Goal: Task Accomplishment & Management: Complete application form

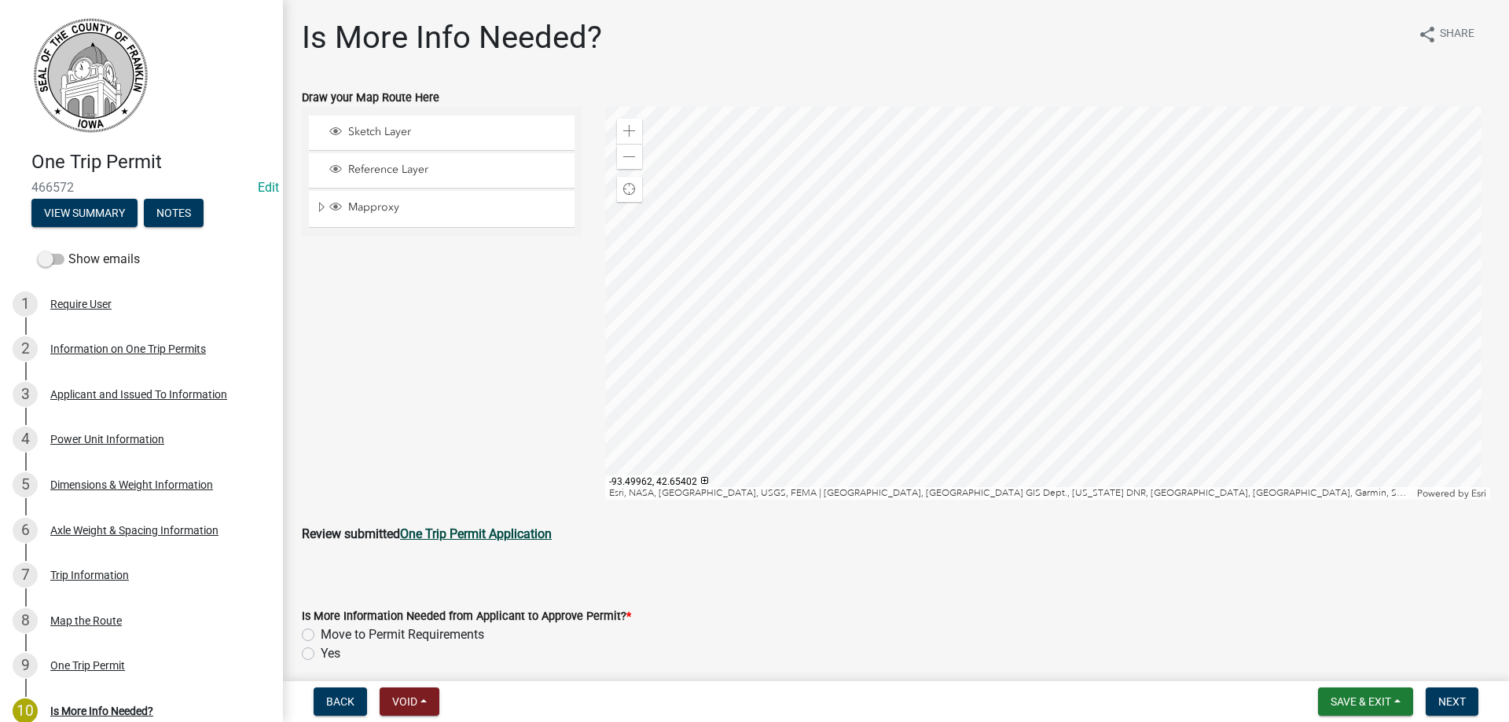
click at [440, 531] on strong "One Trip Permit Application" at bounding box center [476, 534] width 152 height 15
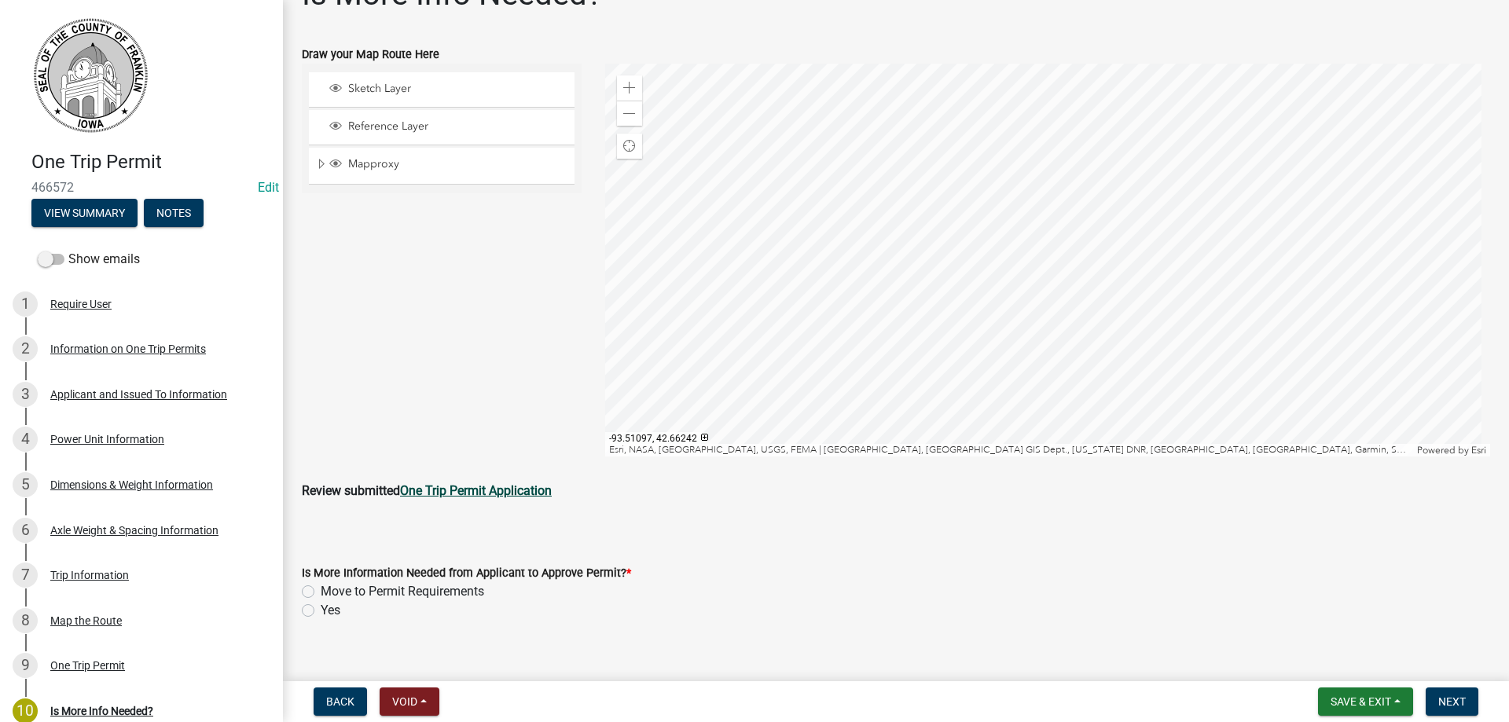
scroll to position [64, 0]
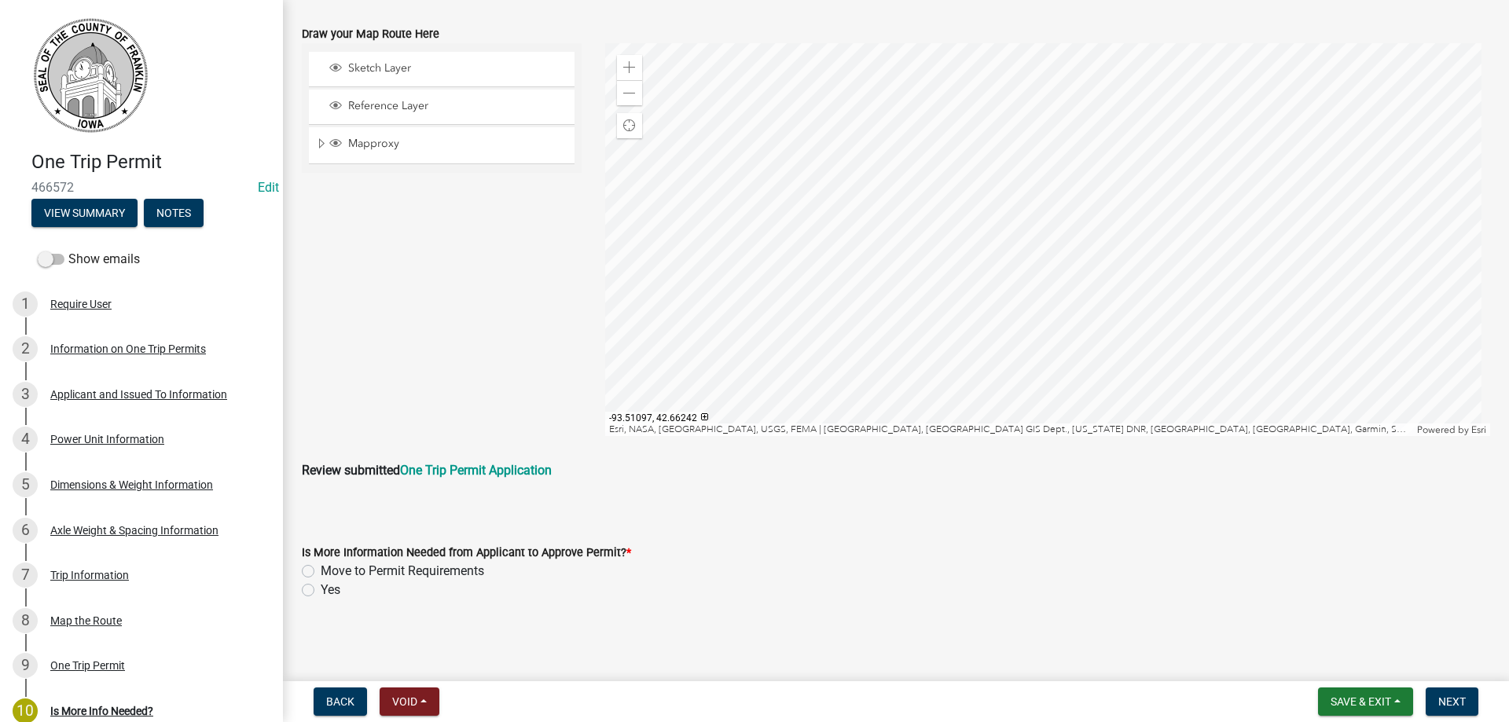
click at [314, 574] on div "Move to Permit Requirements" at bounding box center [896, 571] width 1189 height 19
click at [321, 572] on label "Move to Permit Requirements" at bounding box center [403, 571] width 164 height 19
click at [321, 572] on input "Move to Permit Requirements" at bounding box center [326, 567] width 10 height 10
radio input "true"
click at [1446, 702] on span "Next" at bounding box center [1453, 702] width 28 height 13
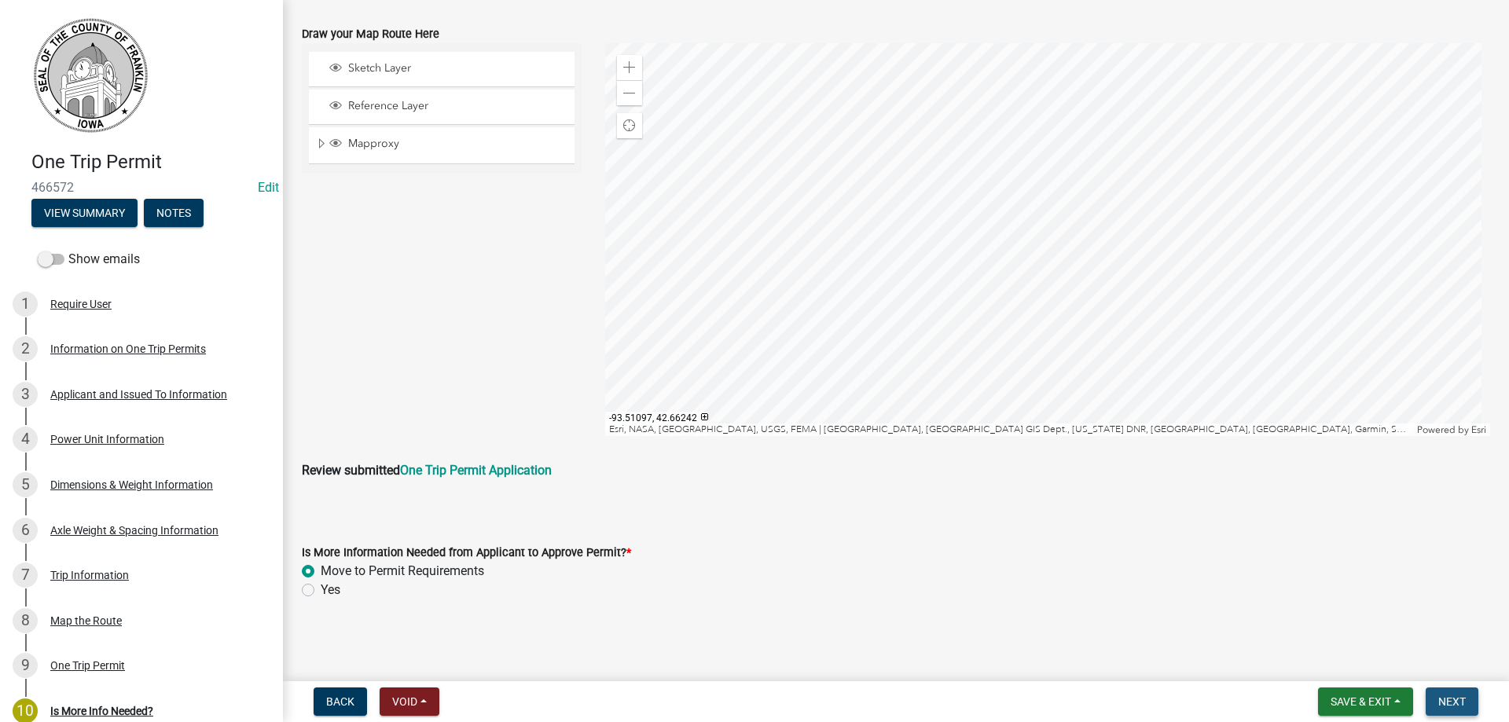
scroll to position [0, 0]
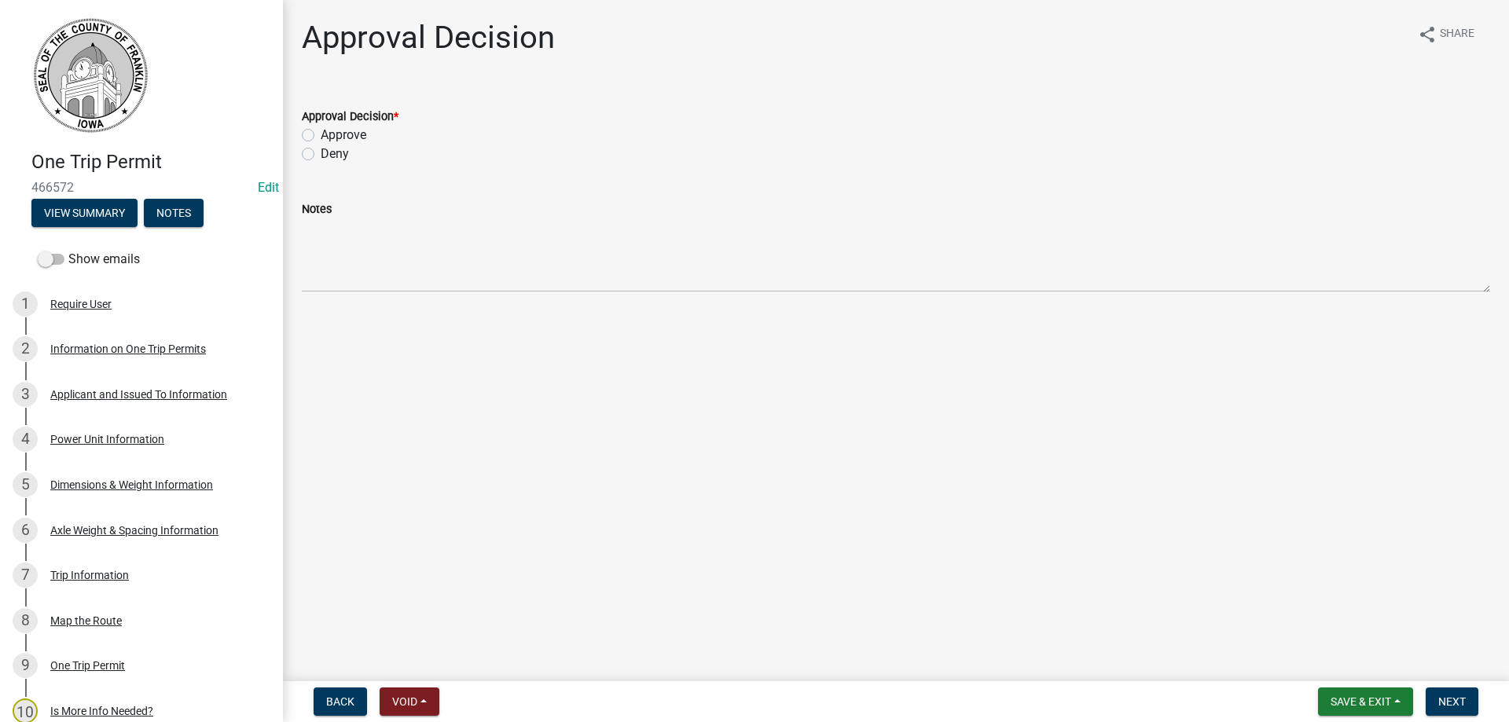
click at [321, 134] on label "Approve" at bounding box center [344, 135] width 46 height 19
click at [321, 134] on input "Approve" at bounding box center [326, 131] width 10 height 10
radio input "true"
click at [1458, 694] on button "Next" at bounding box center [1452, 702] width 53 height 28
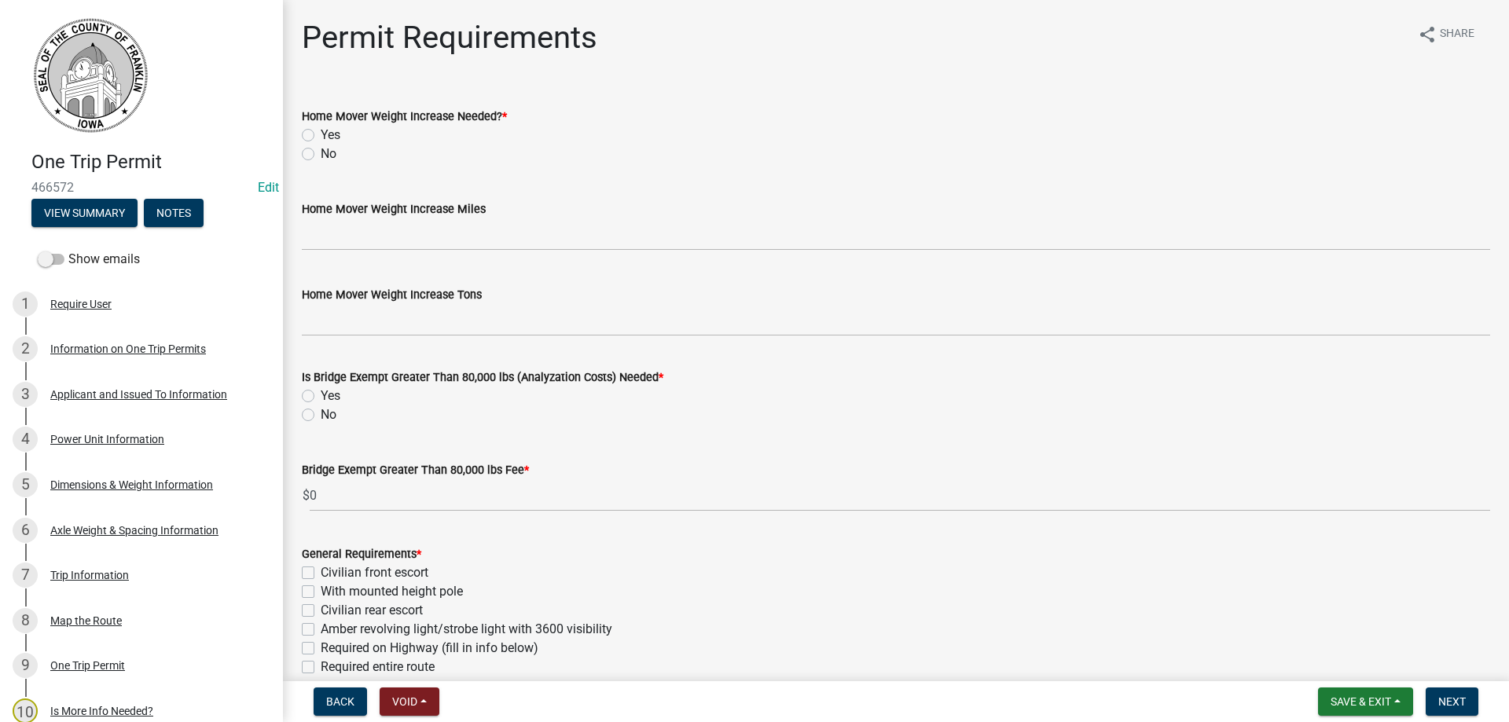
click at [321, 154] on label "No" at bounding box center [329, 154] width 16 height 19
click at [321, 154] on input "No" at bounding box center [326, 150] width 10 height 10
radio input "true"
click at [321, 413] on label "No" at bounding box center [329, 415] width 16 height 19
click at [321, 413] on input "No" at bounding box center [326, 411] width 10 height 10
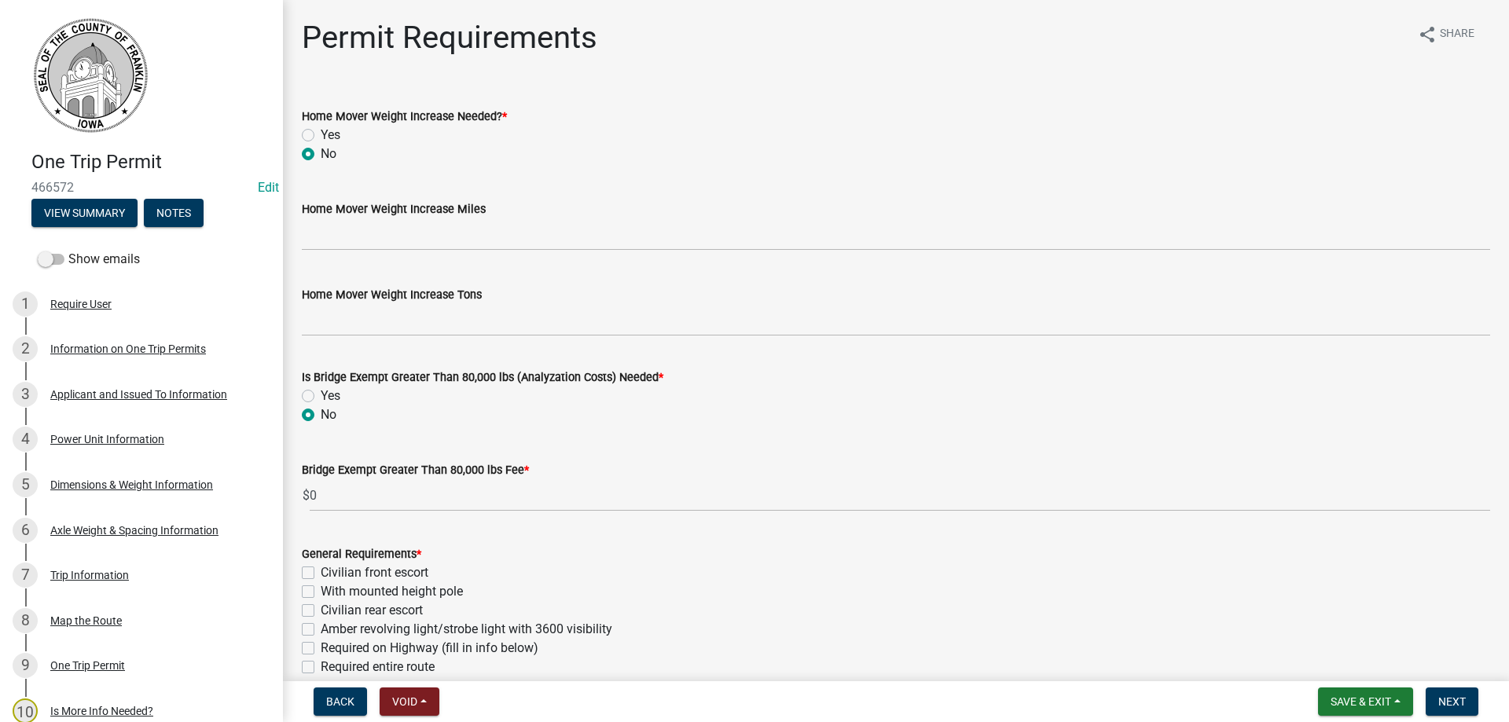
radio input "true"
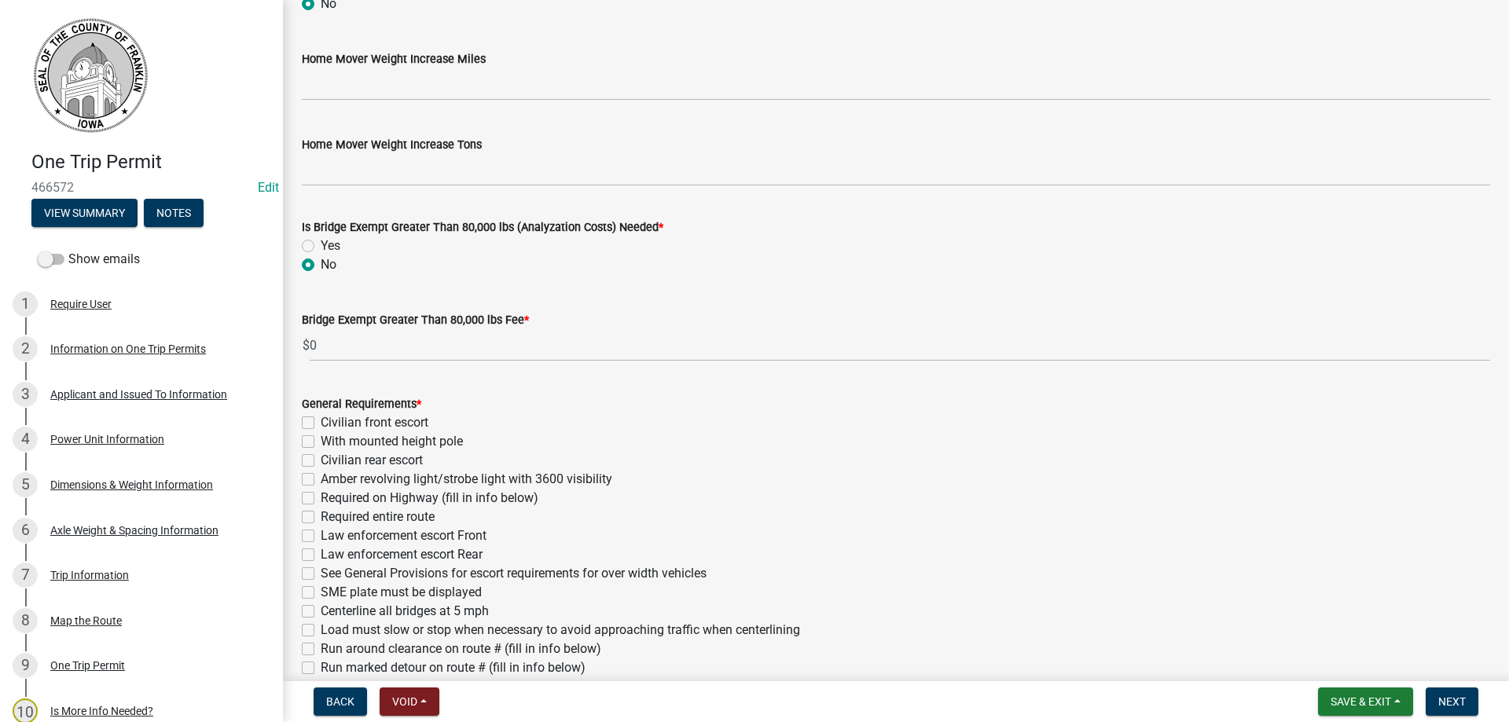
scroll to position [157, 0]
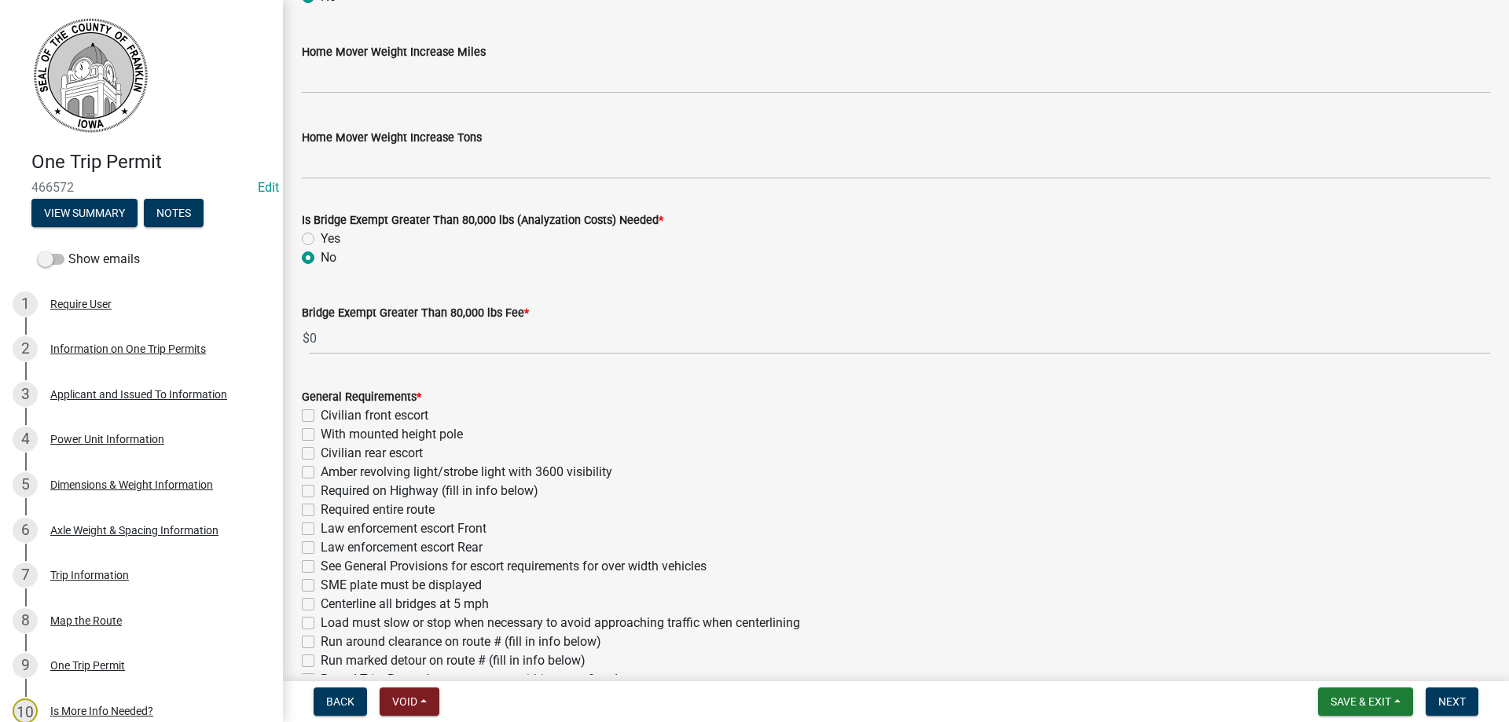
click at [321, 472] on label "Amber revolving light/strobe light with 3600 visibility" at bounding box center [467, 472] width 292 height 19
click at [321, 472] on input "Amber revolving light/strobe light with 3600 visibility" at bounding box center [326, 468] width 10 height 10
checkbox input "true"
checkbox input "false"
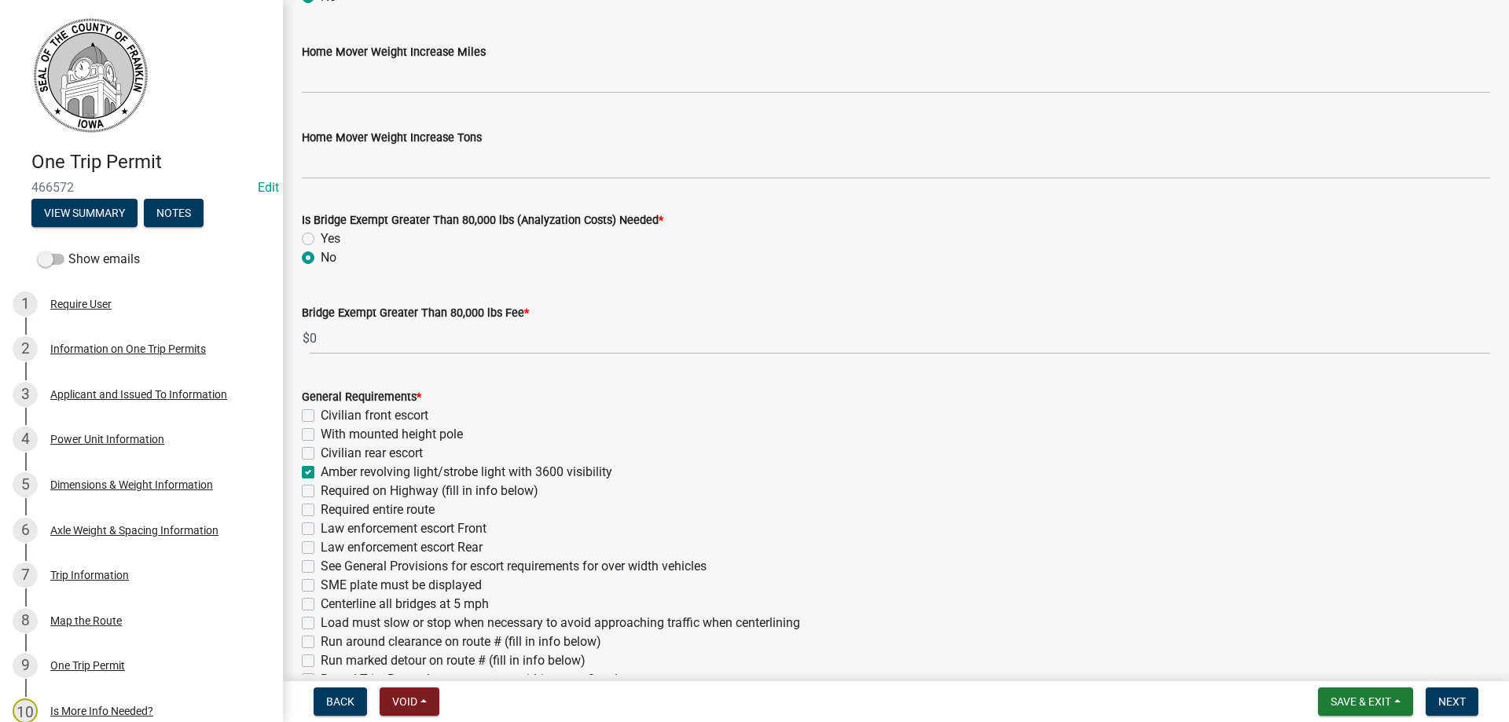
checkbox input "false"
checkbox input "true"
checkbox input "false"
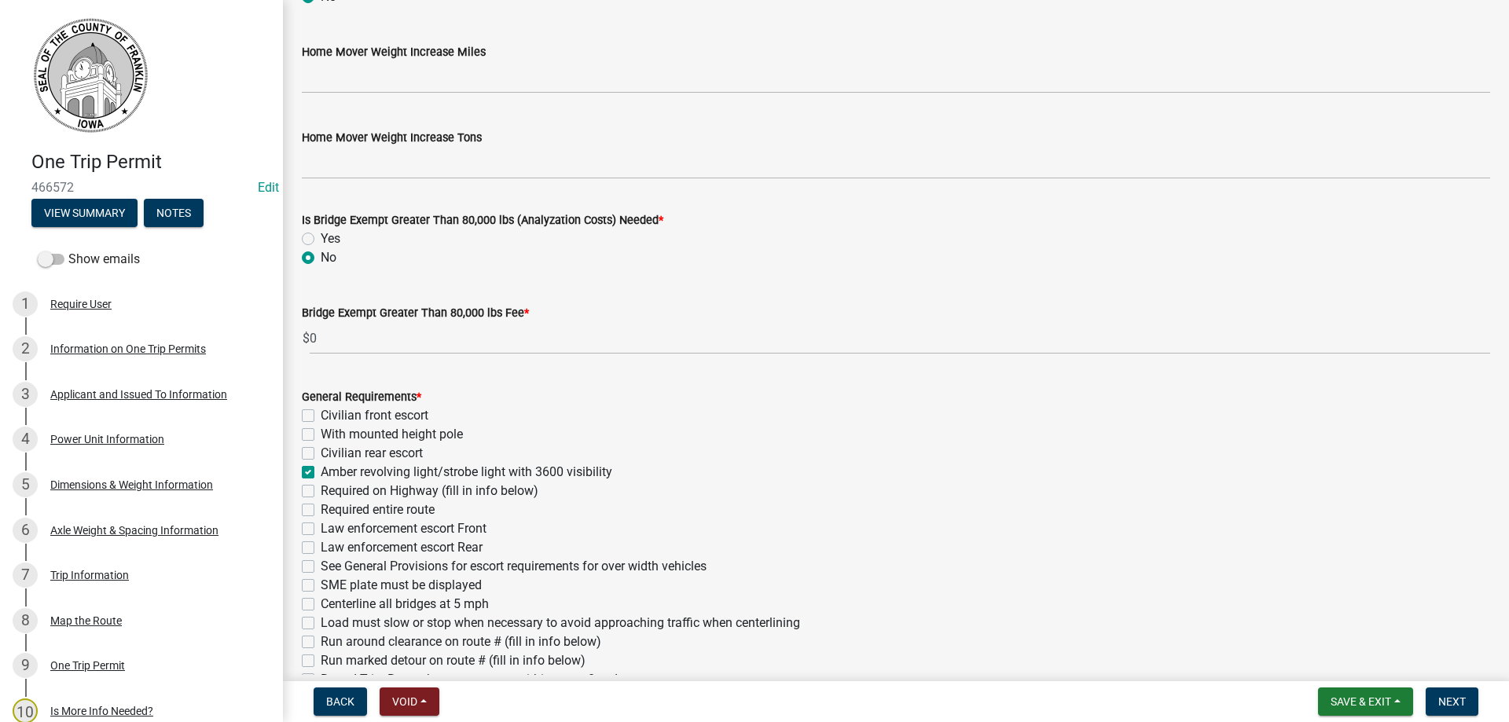
checkbox input "false"
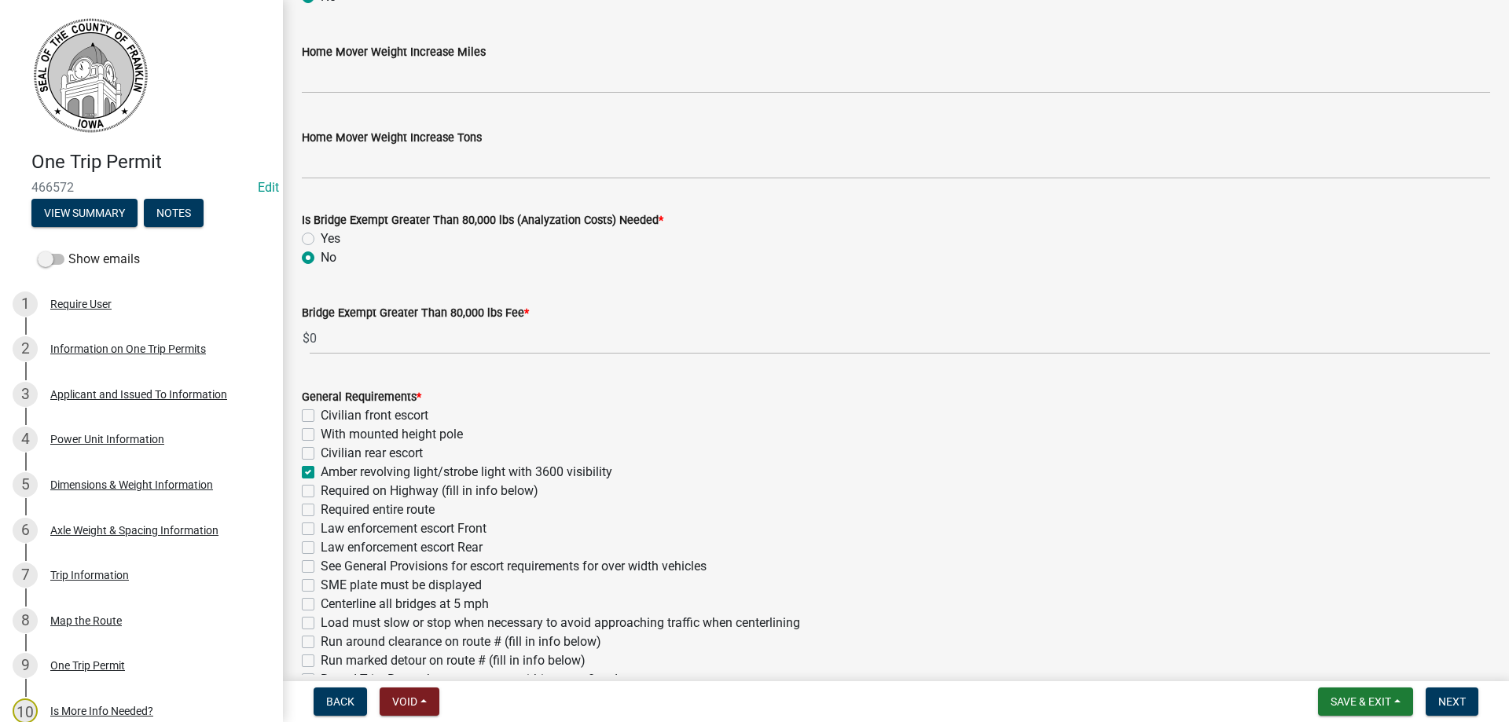
checkbox input "false"
click at [321, 566] on label "See General Provisions for escort requirements for over width vehicles" at bounding box center [514, 566] width 386 height 19
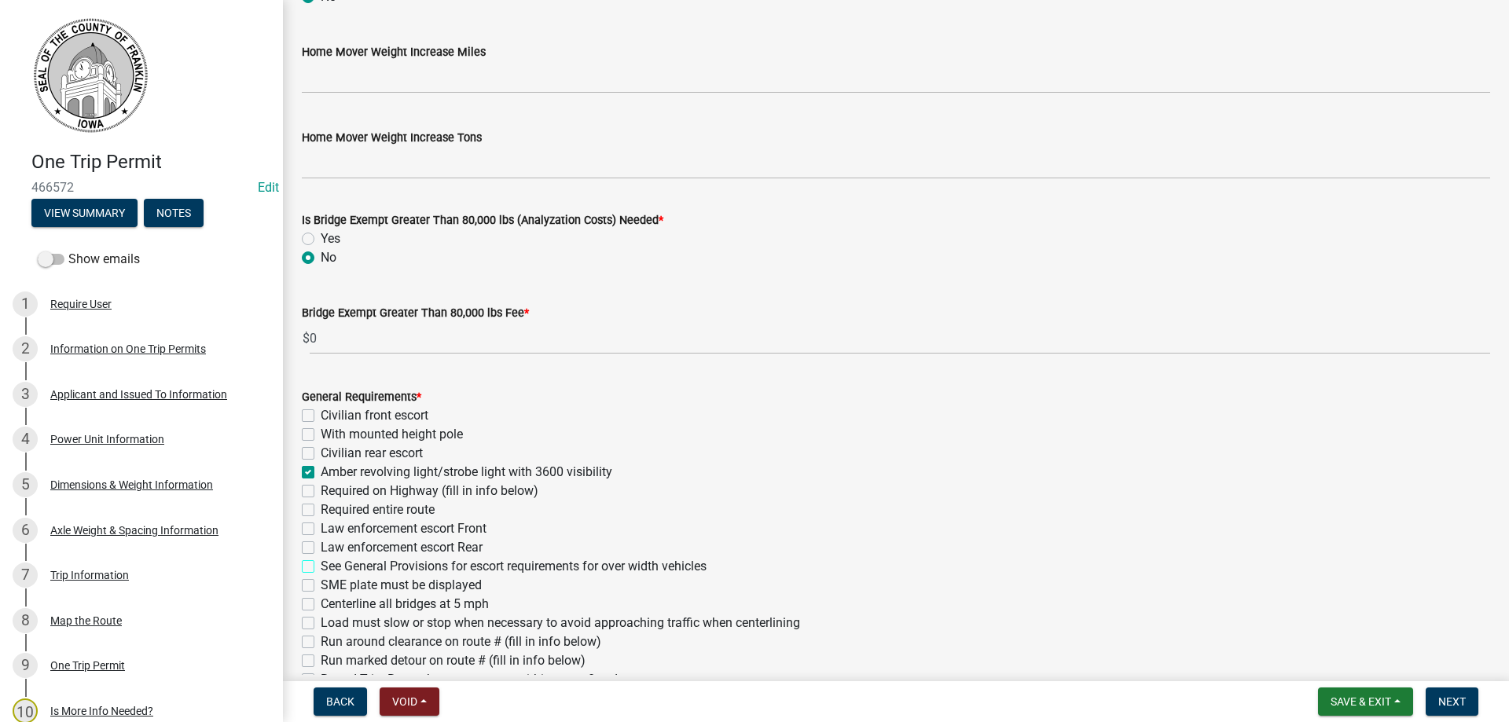
click at [321, 566] on input "See General Provisions for escort requirements for over width vehicles" at bounding box center [326, 562] width 10 height 10
checkbox input "true"
checkbox input "false"
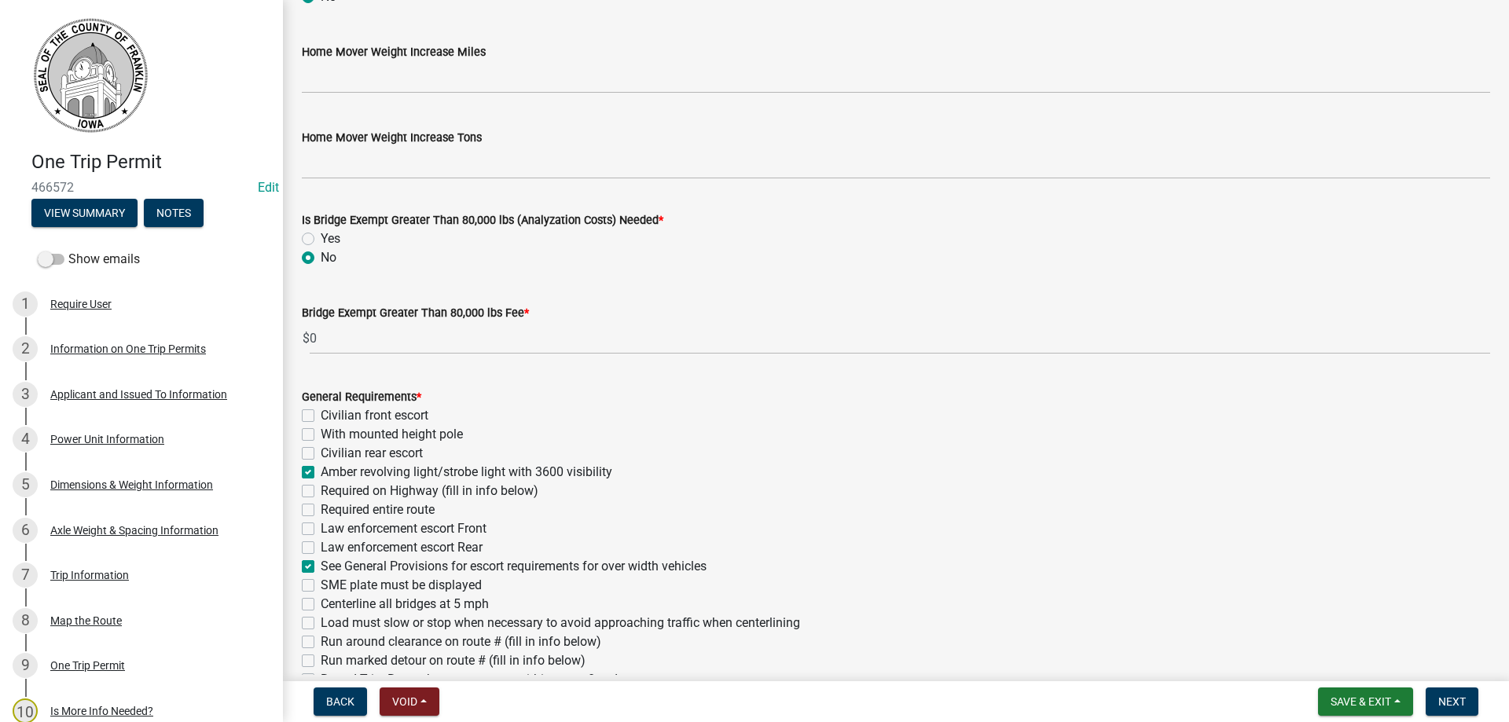
checkbox input "true"
checkbox input "false"
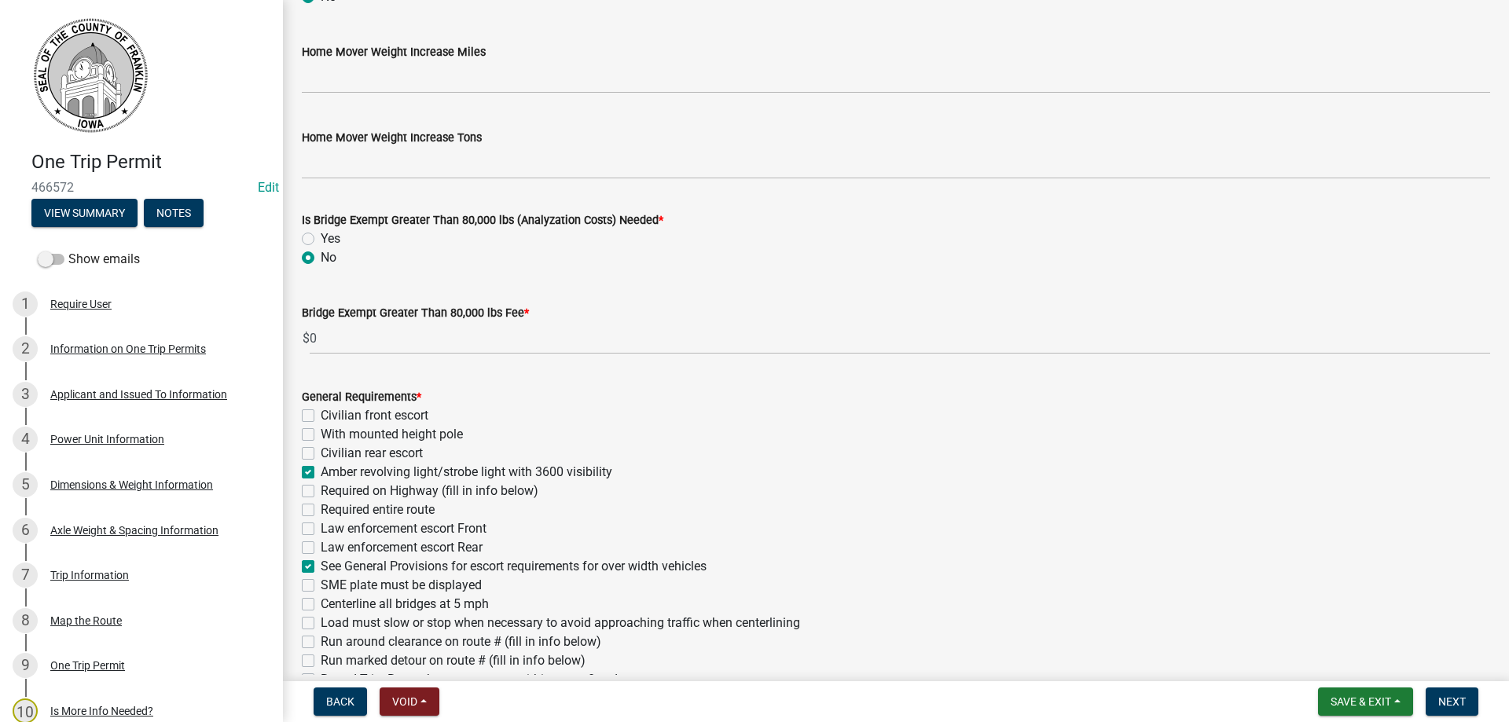
checkbox input "true"
checkbox input "false"
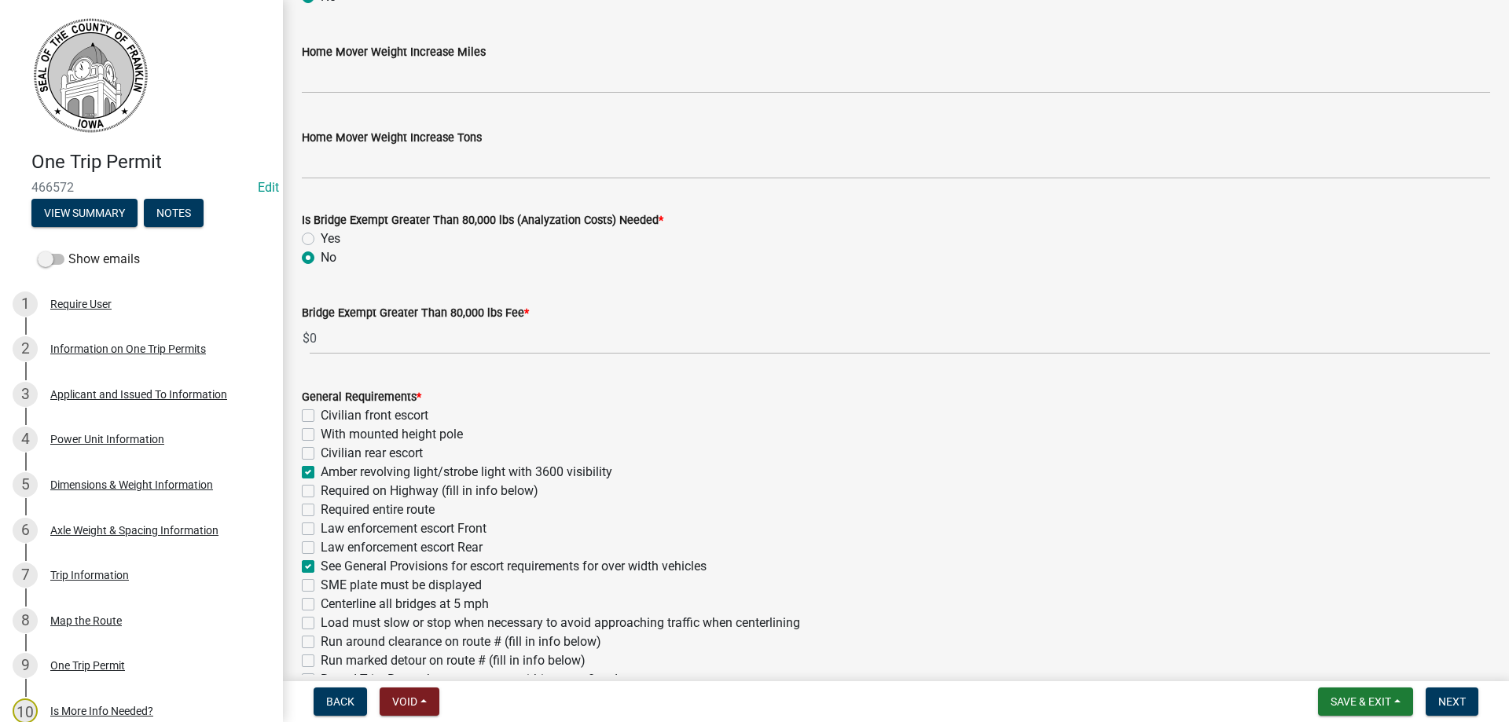
checkbox input "false"
click at [321, 603] on label "Centerline all bridges at 5 mph" at bounding box center [405, 604] width 168 height 19
click at [321, 603] on input "Centerline all bridges at 5 mph" at bounding box center [326, 600] width 10 height 10
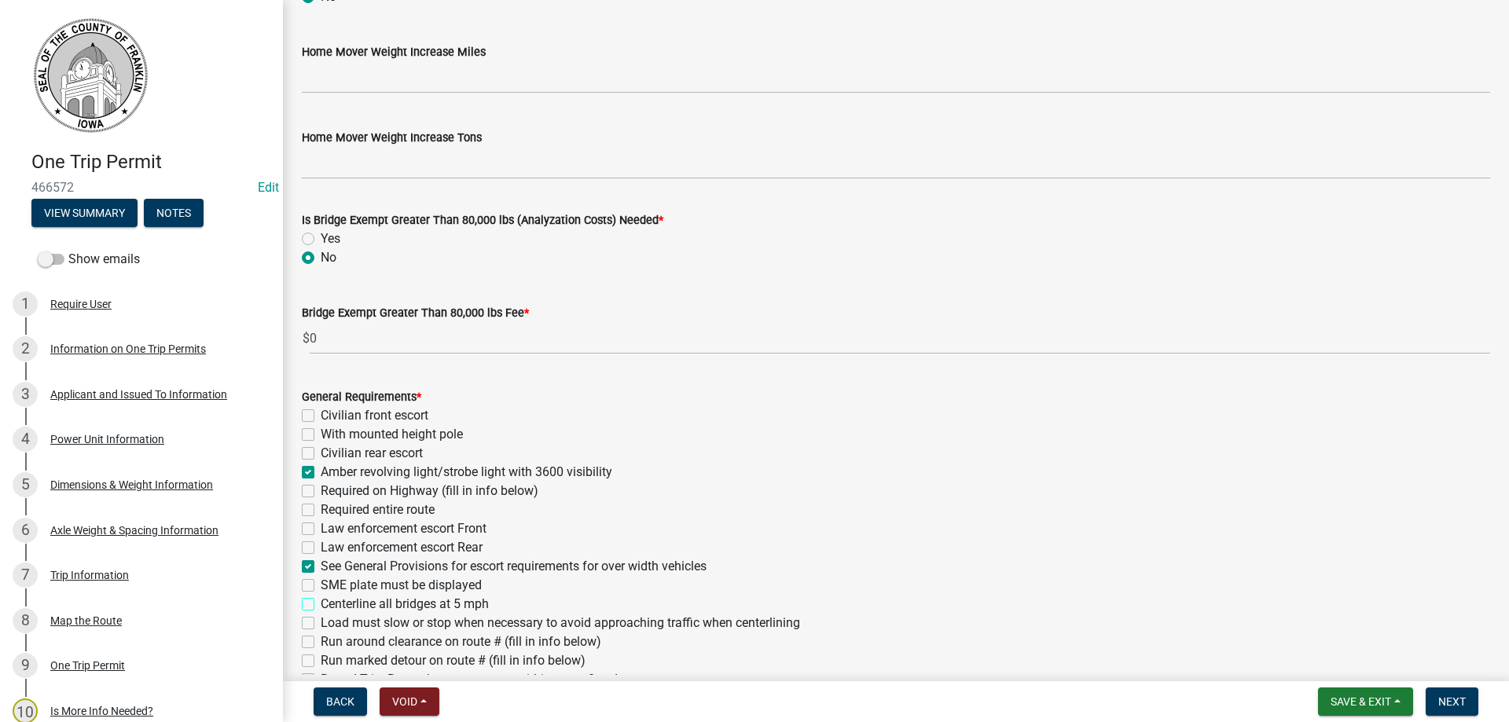
checkbox input "true"
checkbox input "false"
checkbox input "true"
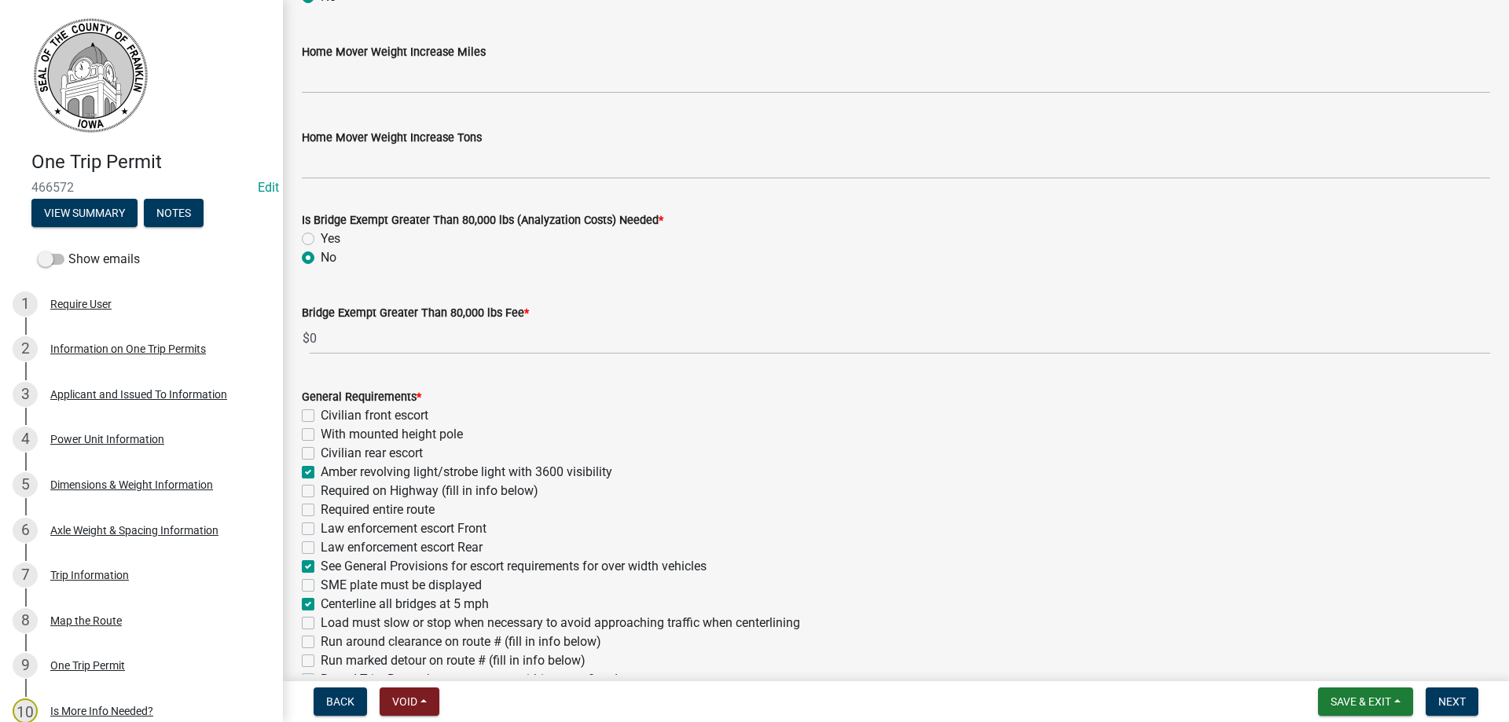
checkbox input "false"
checkbox input "true"
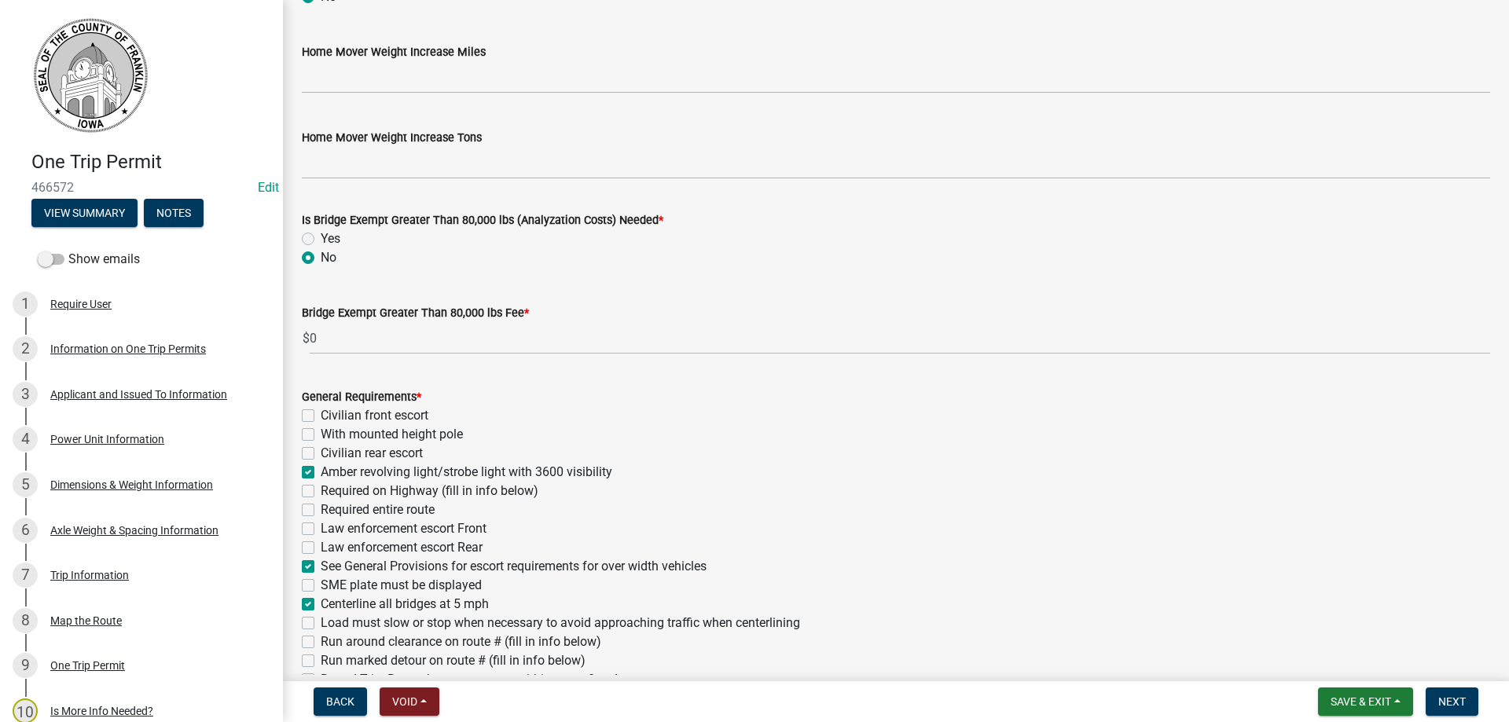
checkbox input "false"
checkbox input "true"
checkbox input "false"
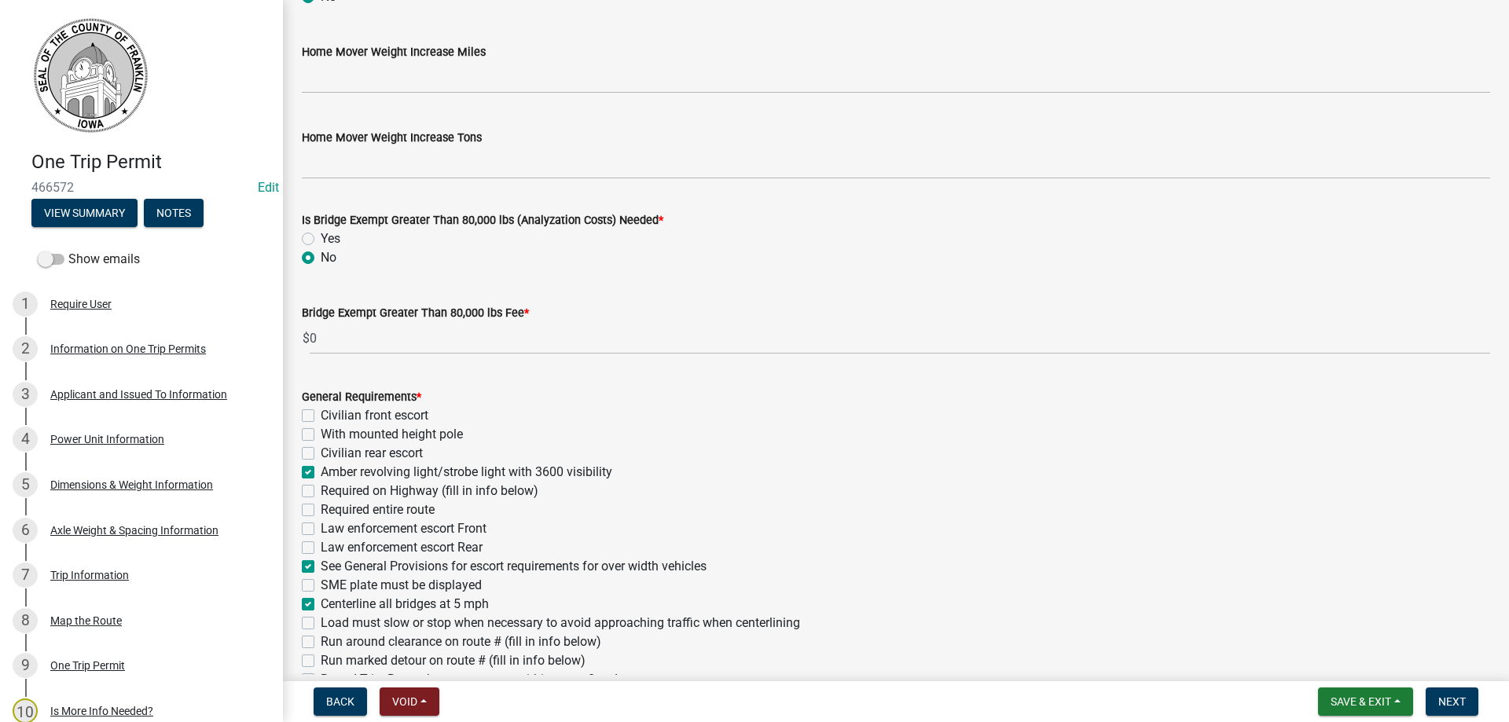
checkbox input "false"
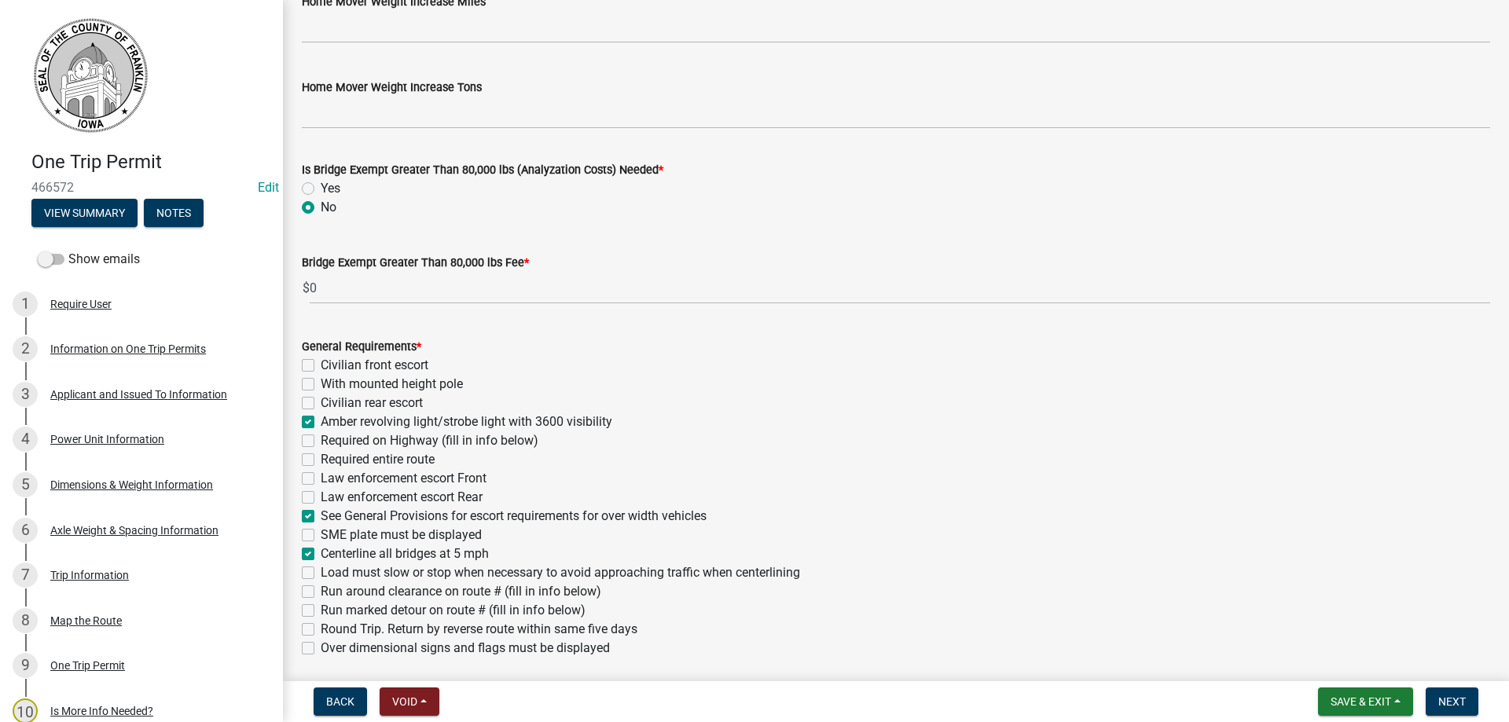
scroll to position [236, 0]
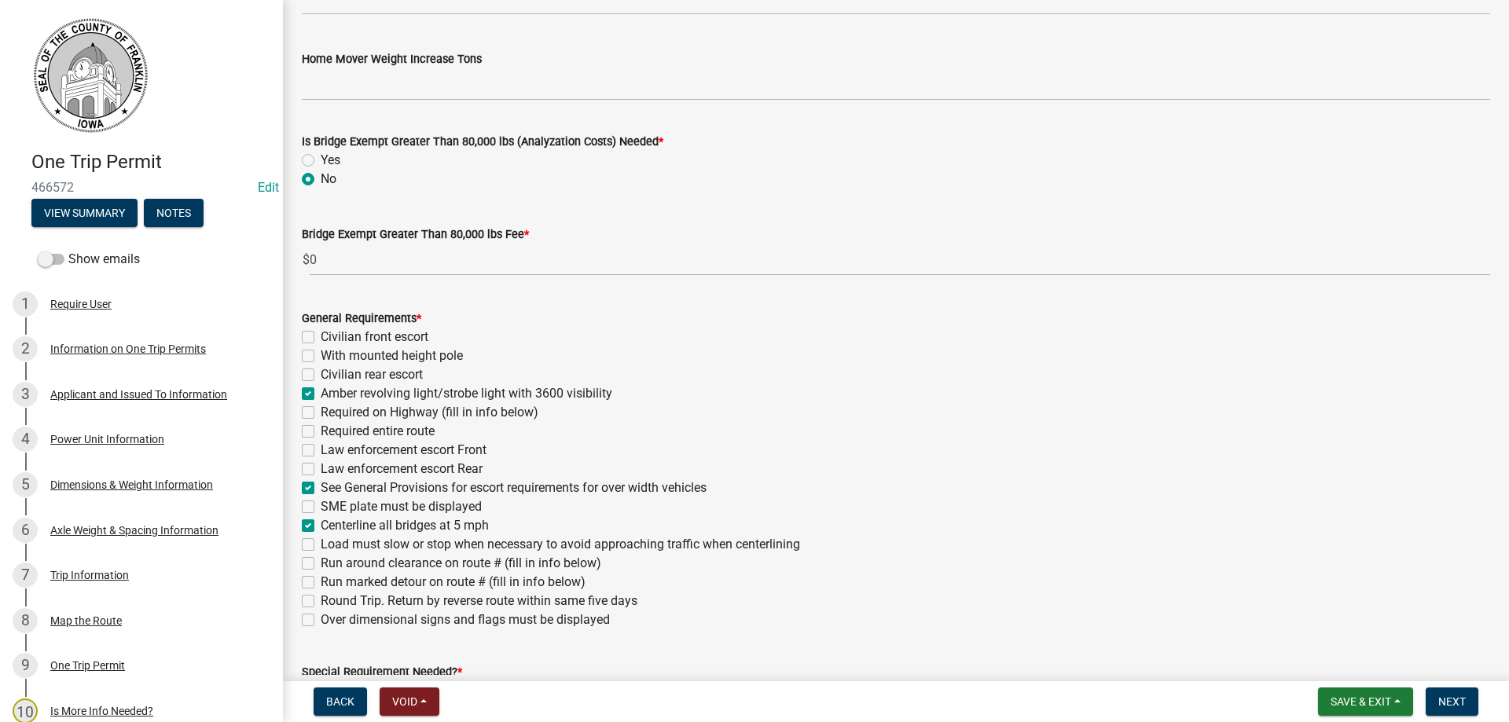
click at [321, 621] on label "Over dimensional signs and flags must be displayed" at bounding box center [465, 620] width 289 height 19
click at [321, 621] on input "Over dimensional signs and flags must be displayed" at bounding box center [326, 616] width 10 height 10
checkbox input "true"
checkbox input "false"
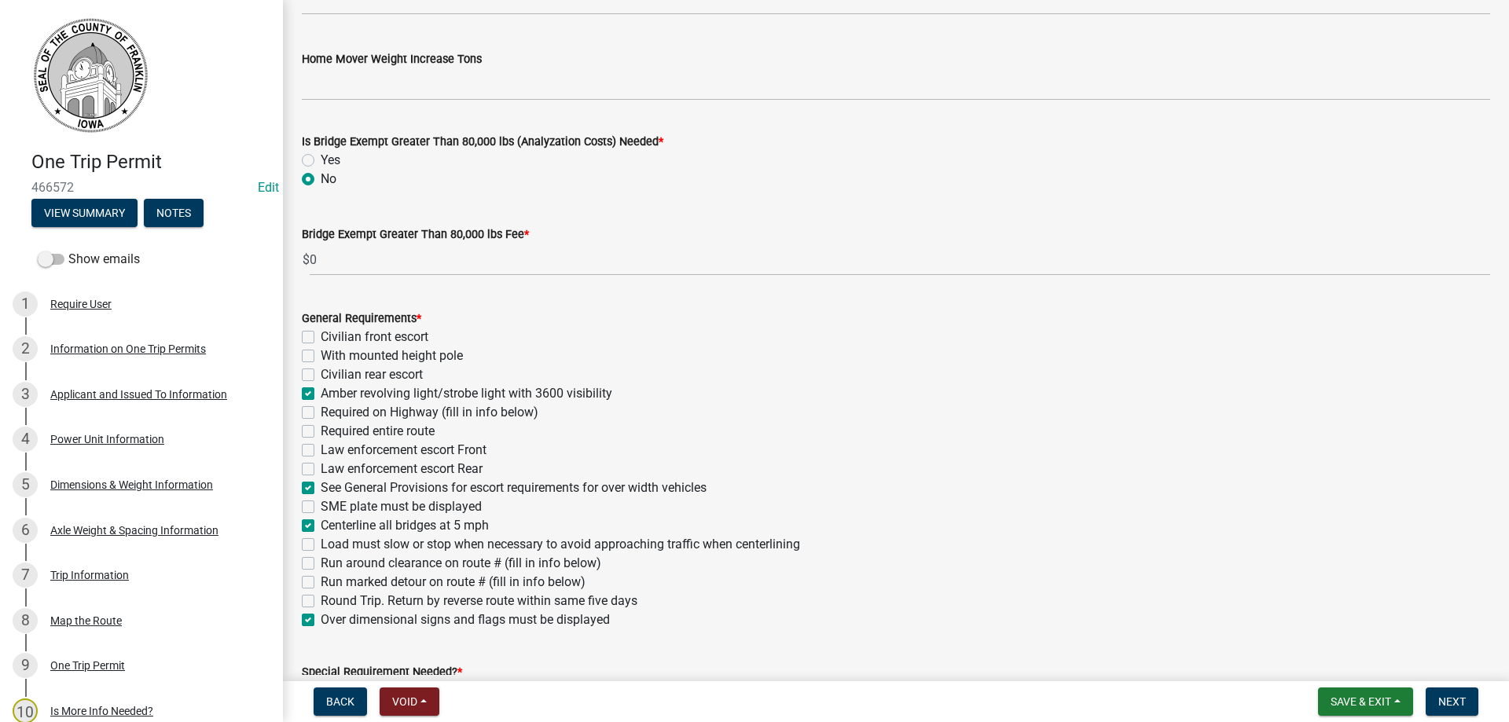
checkbox input "false"
checkbox input "true"
checkbox input "false"
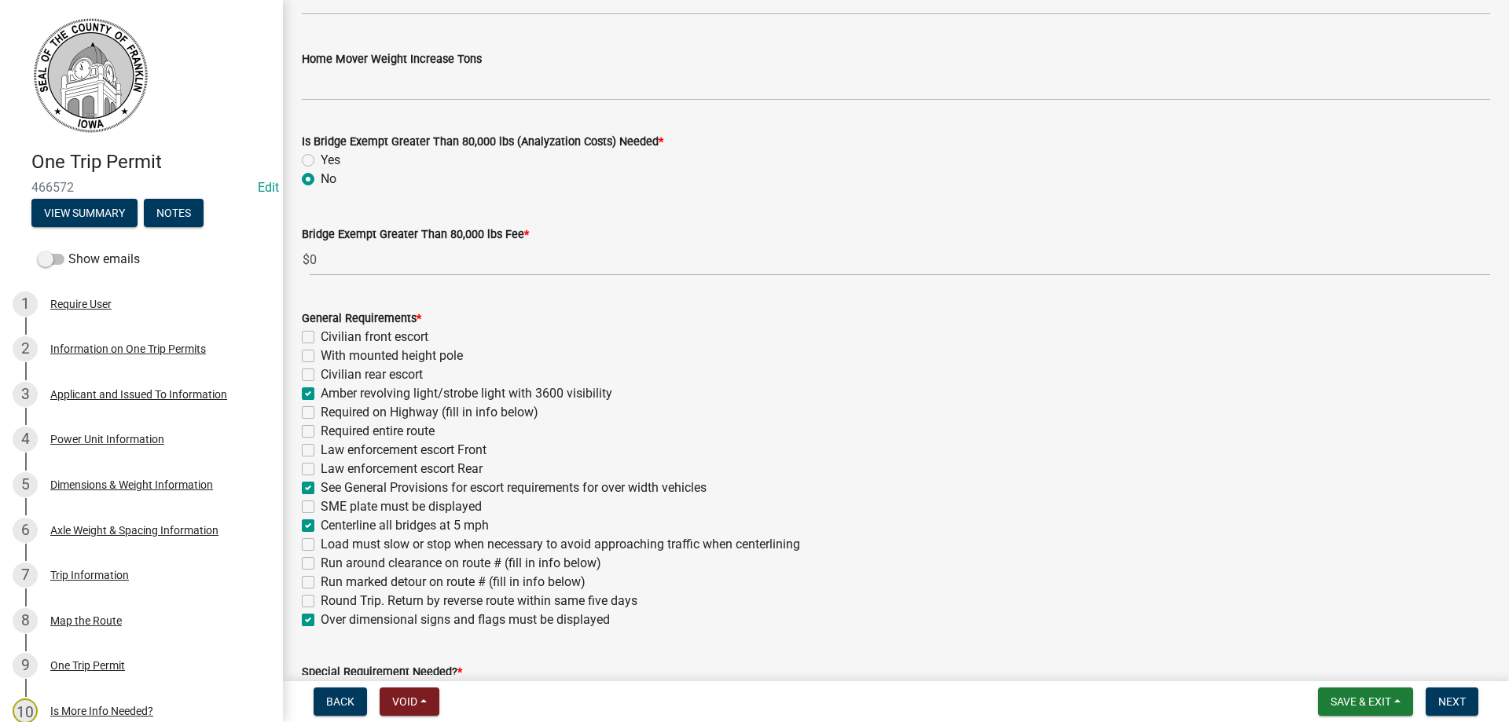
checkbox input "false"
checkbox input "true"
checkbox input "false"
checkbox input "true"
checkbox input "false"
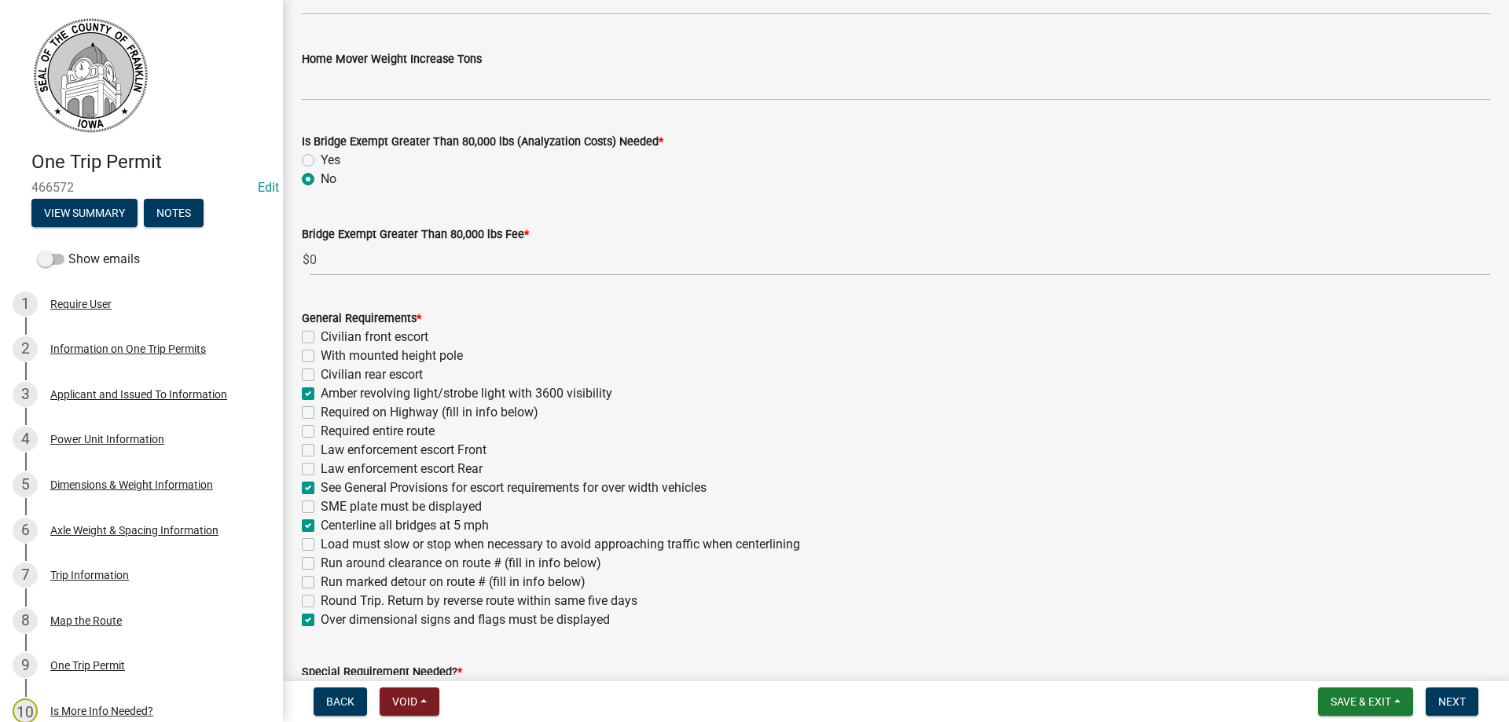
checkbox input "false"
checkbox input "true"
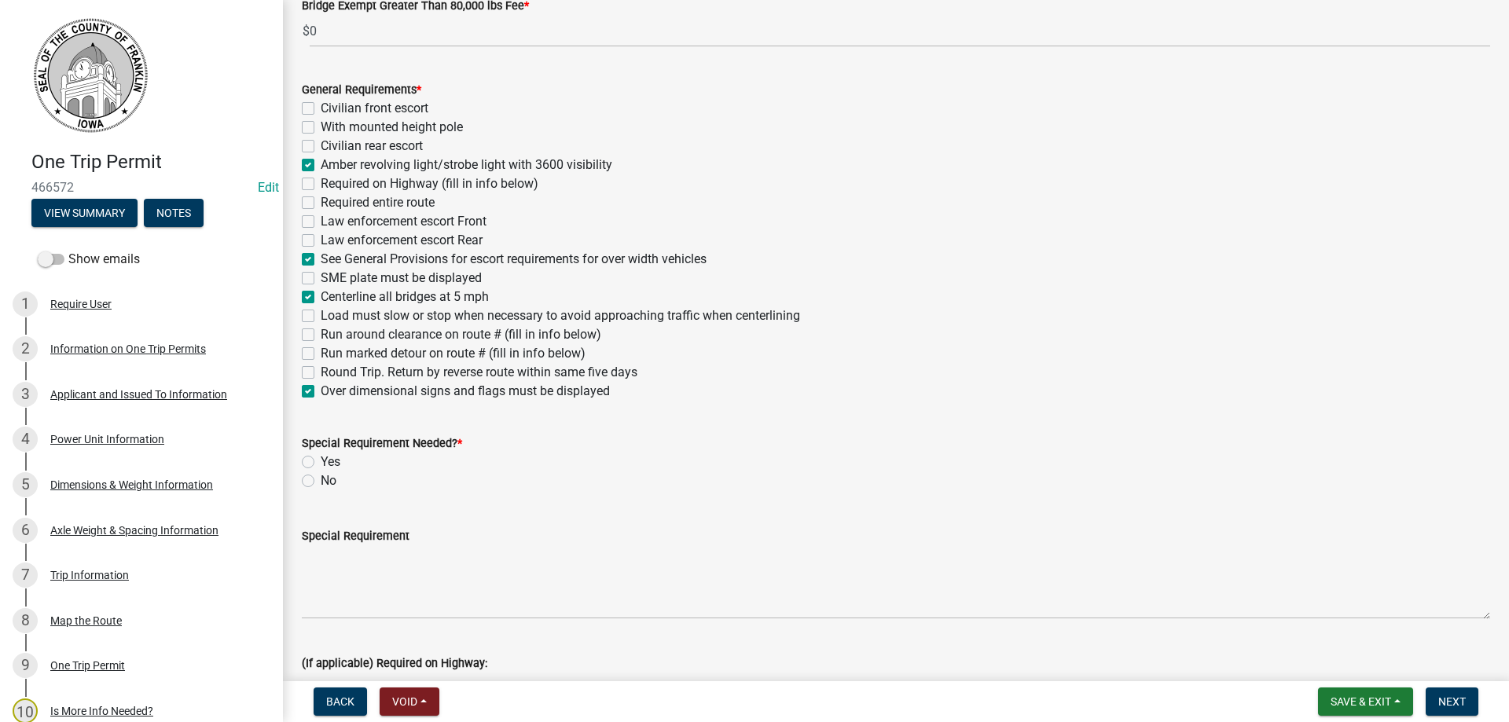
scroll to position [472, 0]
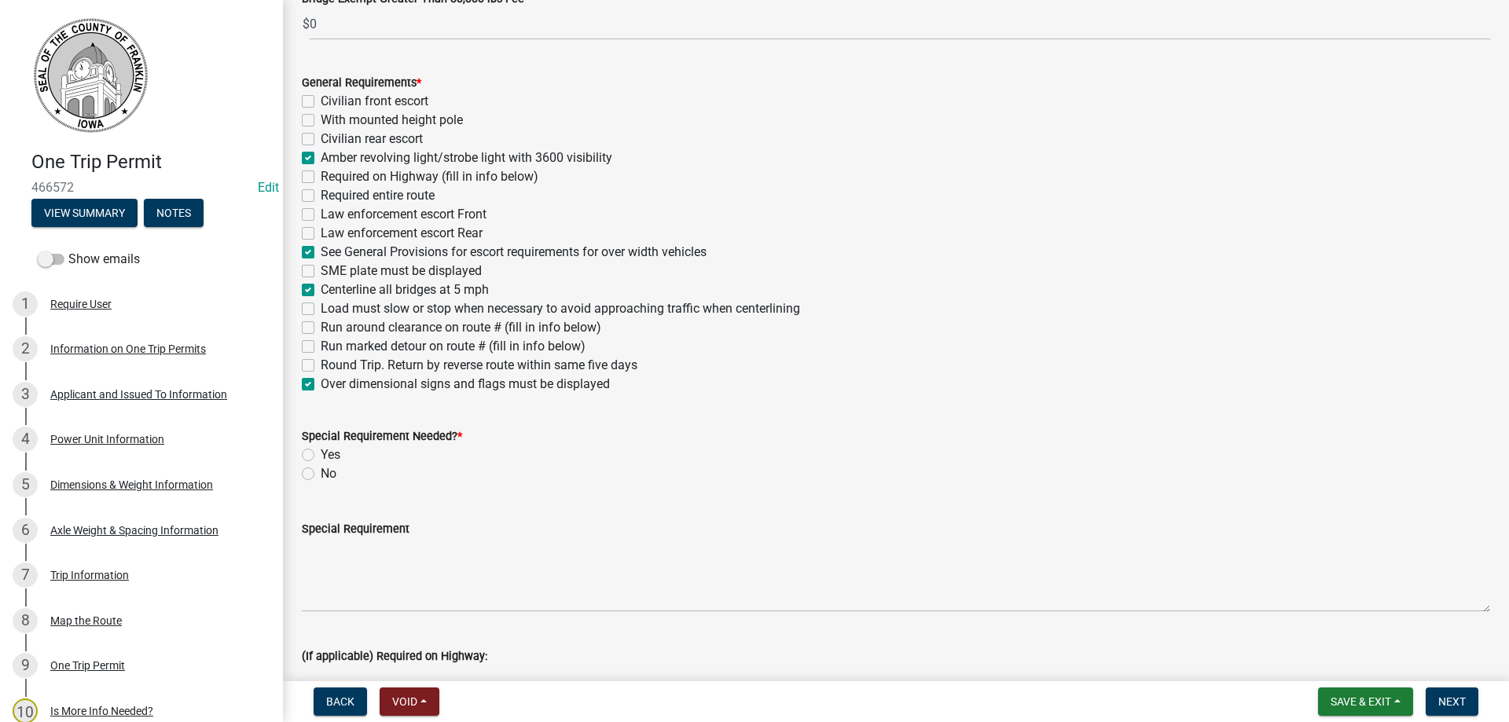
click at [321, 474] on label "No" at bounding box center [329, 474] width 16 height 19
click at [321, 474] on input "No" at bounding box center [326, 470] width 10 height 10
radio input "true"
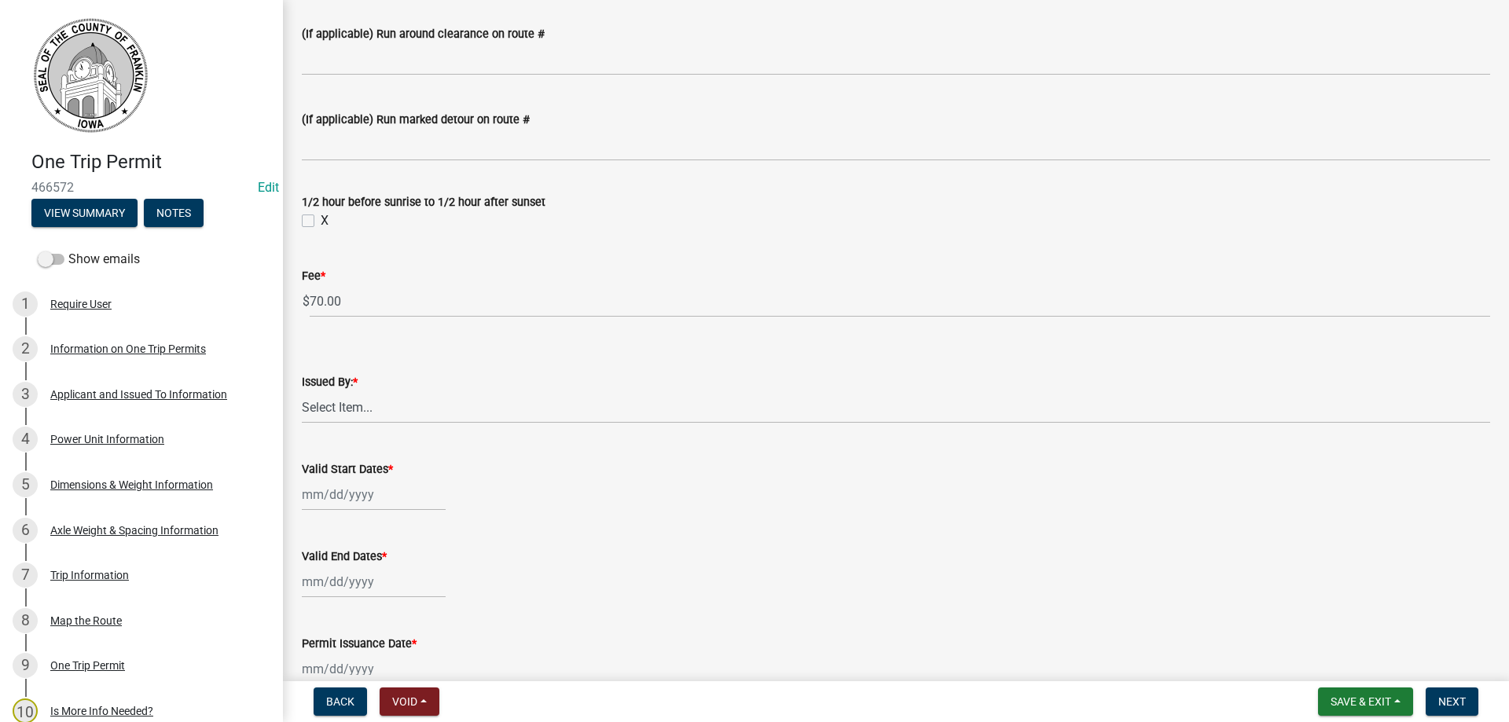
scroll to position [1258, 0]
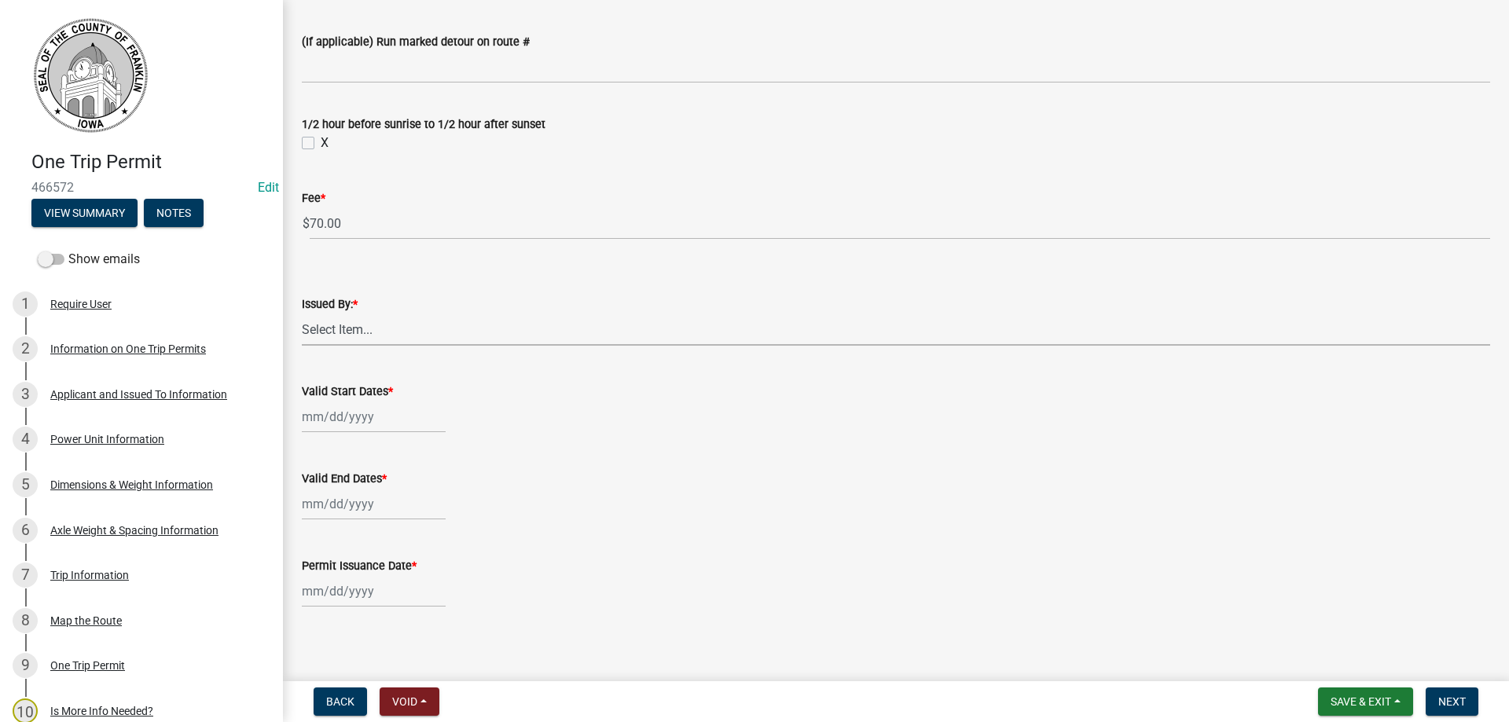
click at [327, 338] on select "Select Item... [PERSON_NAME] [PERSON_NAME] [PERSON_NAME] [PERSON_NAME]" at bounding box center [896, 330] width 1189 height 32
click at [302, 314] on select "Select Item... [PERSON_NAME] [PERSON_NAME] [PERSON_NAME] [PERSON_NAME]" at bounding box center [896, 330] width 1189 height 32
select select "c4929ca2-6d26-4537-a157-ffab3479a2d3"
click at [307, 418] on div at bounding box center [374, 417] width 144 height 32
select select "8"
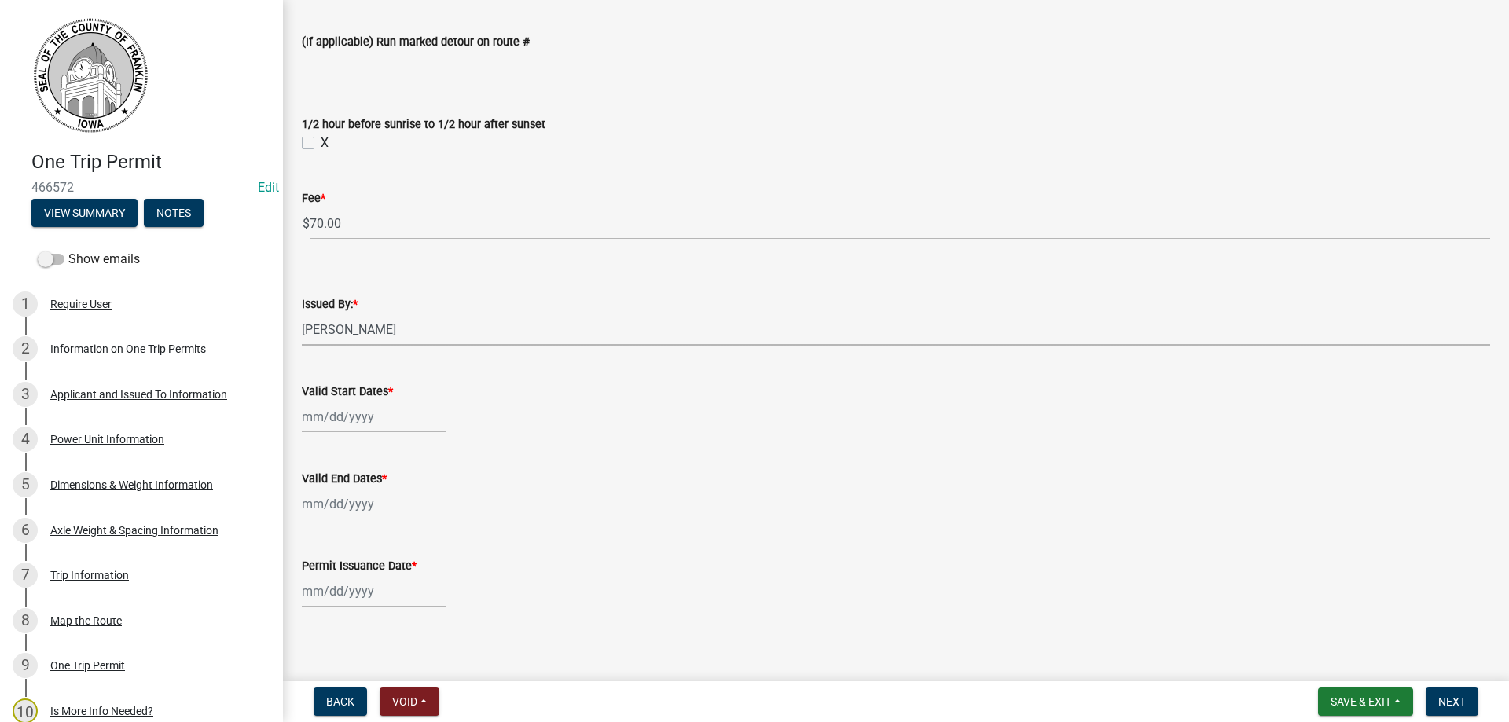
select select "2025"
click at [365, 571] on div "20" at bounding box center [367, 576] width 25 height 25
type input "[DATE]"
click at [311, 502] on div at bounding box center [374, 504] width 144 height 32
select select "8"
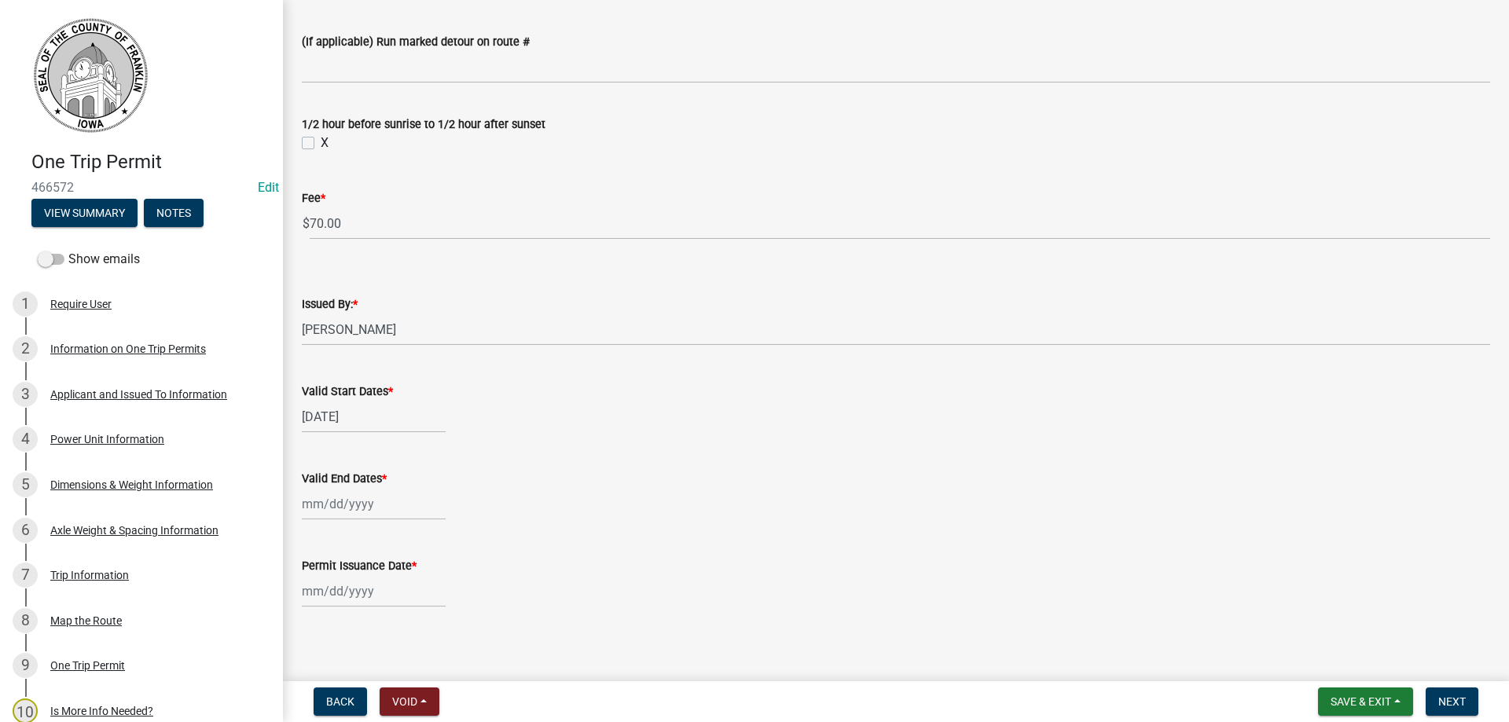
select select "2025"
click at [340, 445] on div "26" at bounding box center [342, 445] width 25 height 25
type input "[DATE]"
click at [329, 504] on div "[DATE]" at bounding box center [374, 504] width 144 height 32
select select "8"
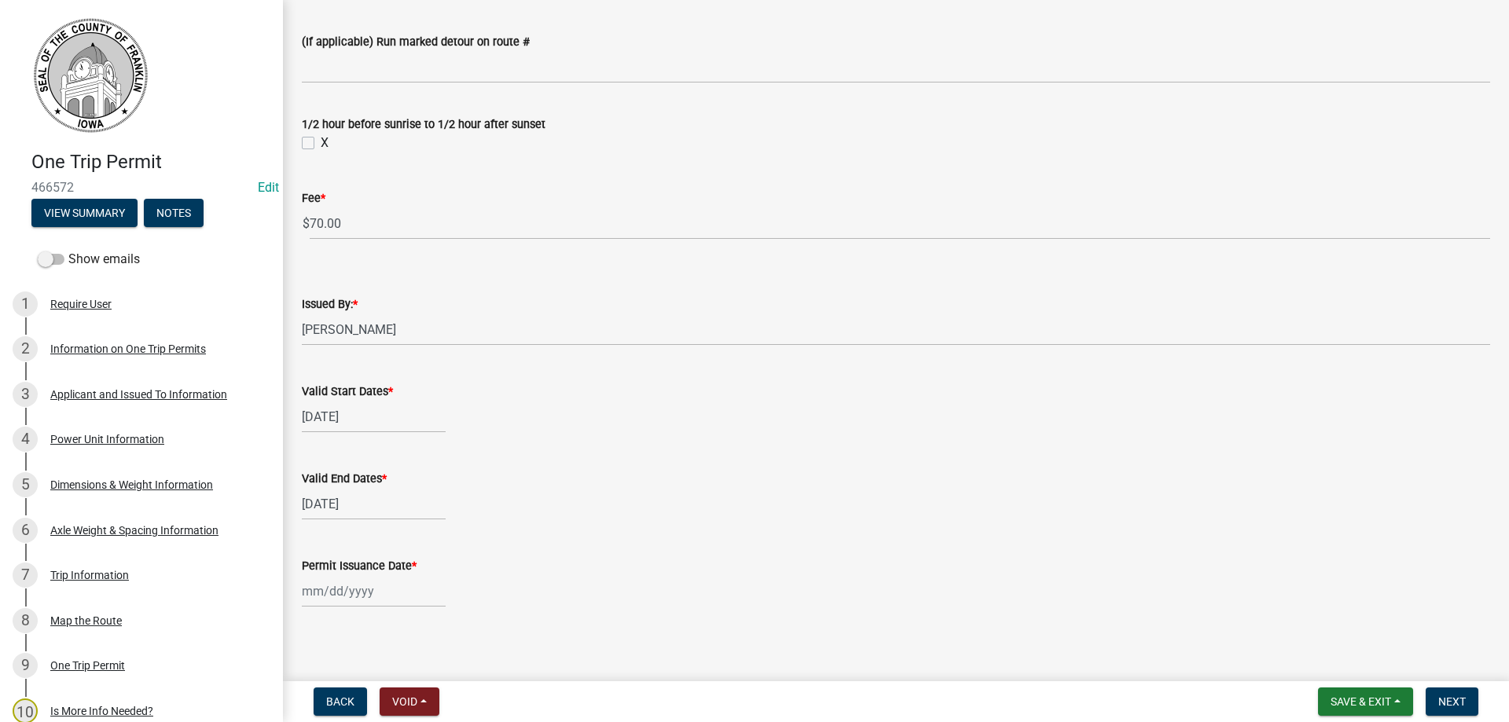
select select "2025"
click at [362, 443] on div "27" at bounding box center [367, 445] width 25 height 25
type input "[DATE]"
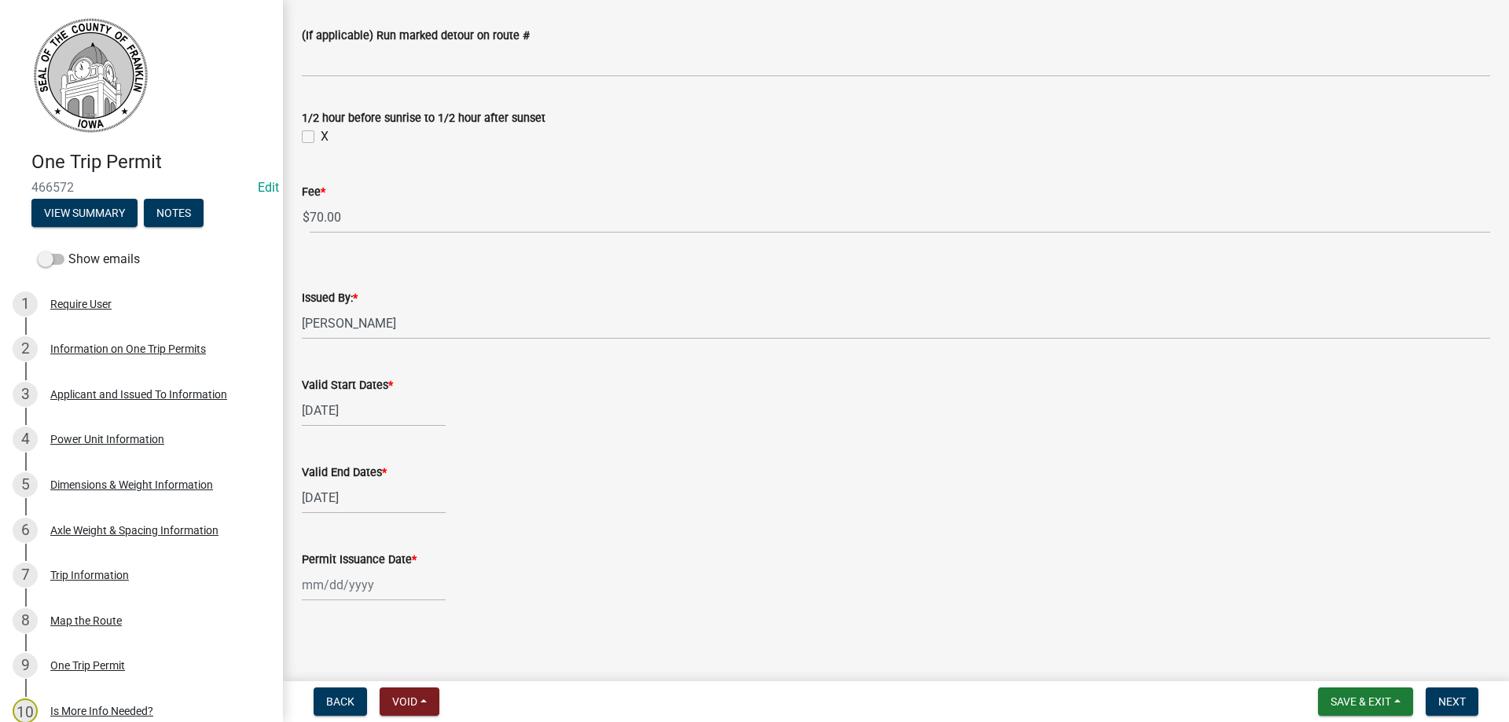
scroll to position [1266, 0]
click at [301, 588] on div "Permit Issuance Date *" at bounding box center [896, 563] width 1212 height 73
select select "8"
select select "2025"
click at [304, 585] on div "[PERSON_NAME] Feb Mar Apr [PERSON_NAME][DATE] Oct Nov [DATE] 1526 1527 1528 152…" at bounding box center [374, 584] width 144 height 32
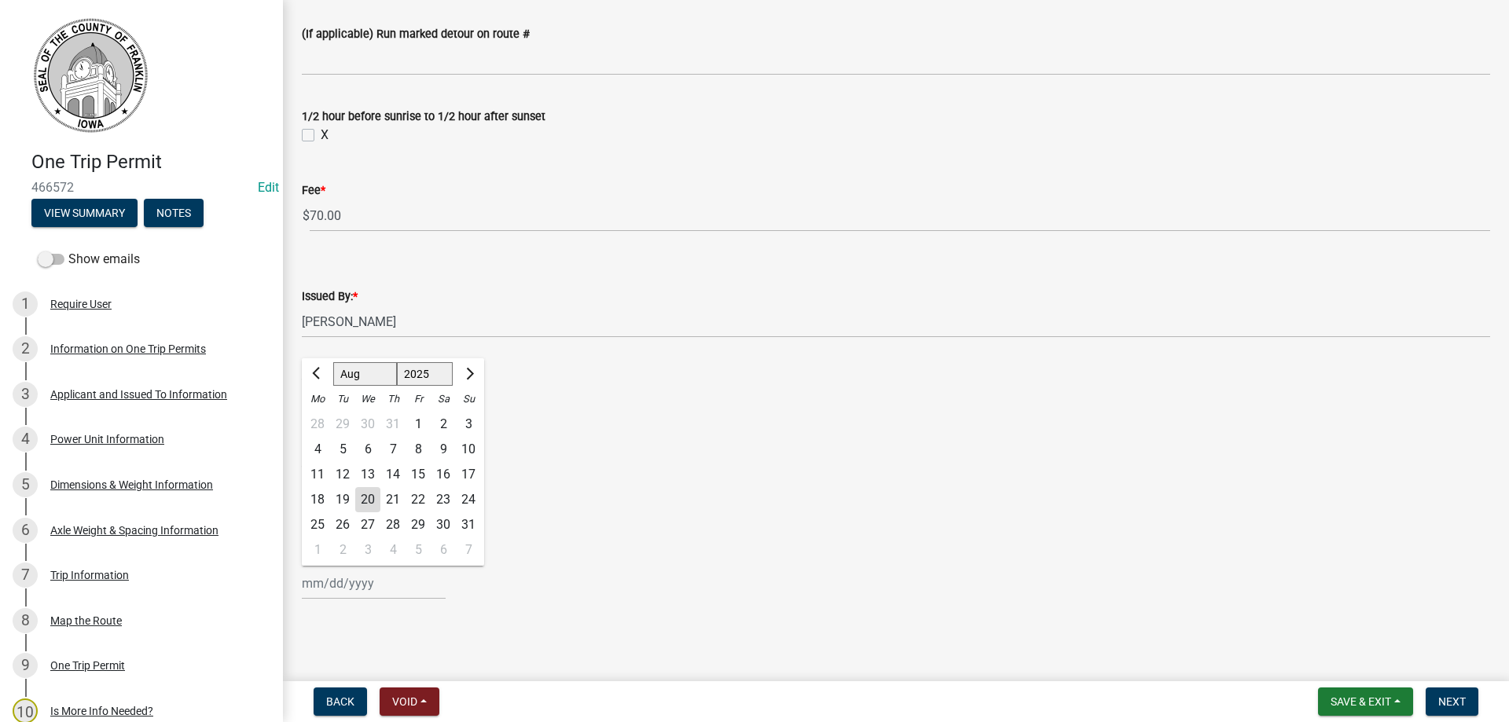
click at [366, 491] on div "20" at bounding box center [367, 499] width 25 height 25
type input "[DATE]"
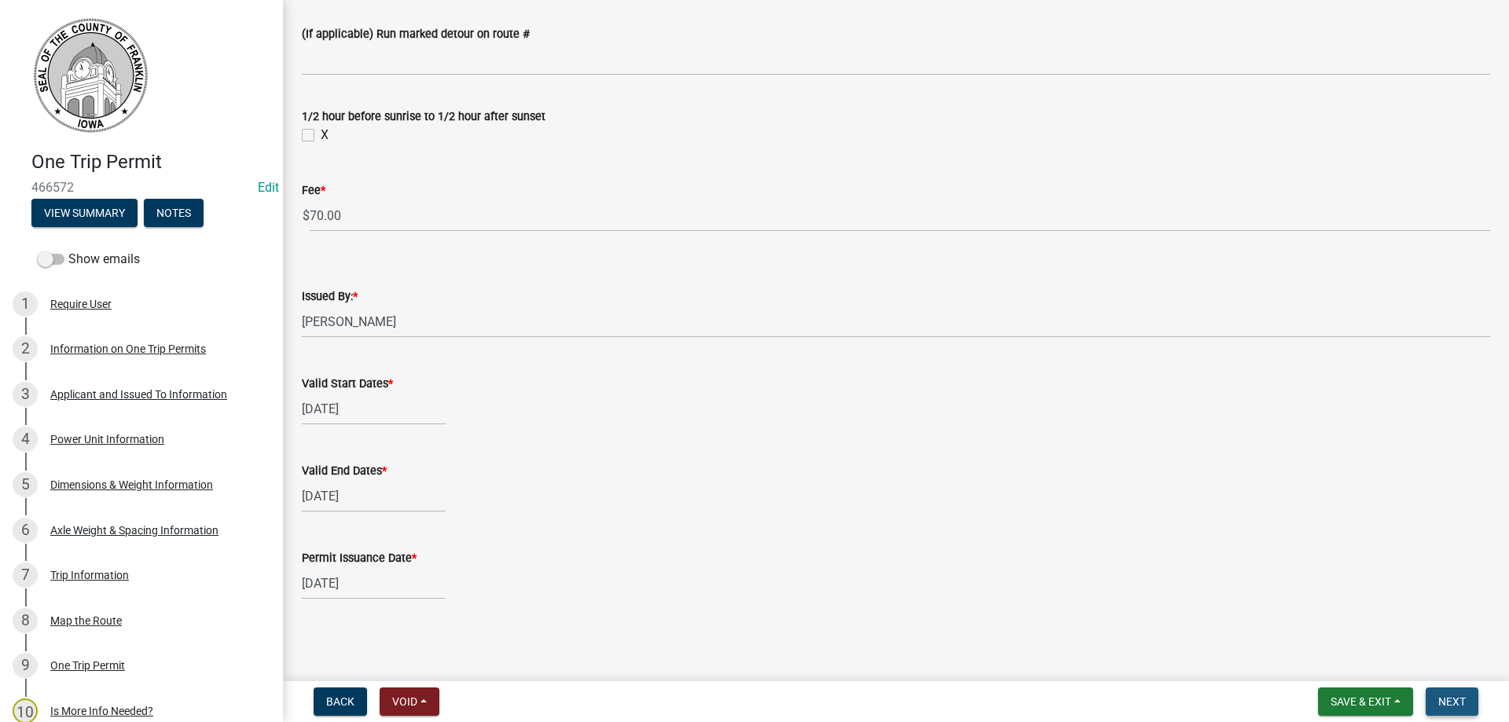
click at [1455, 696] on span "Next" at bounding box center [1453, 702] width 28 height 13
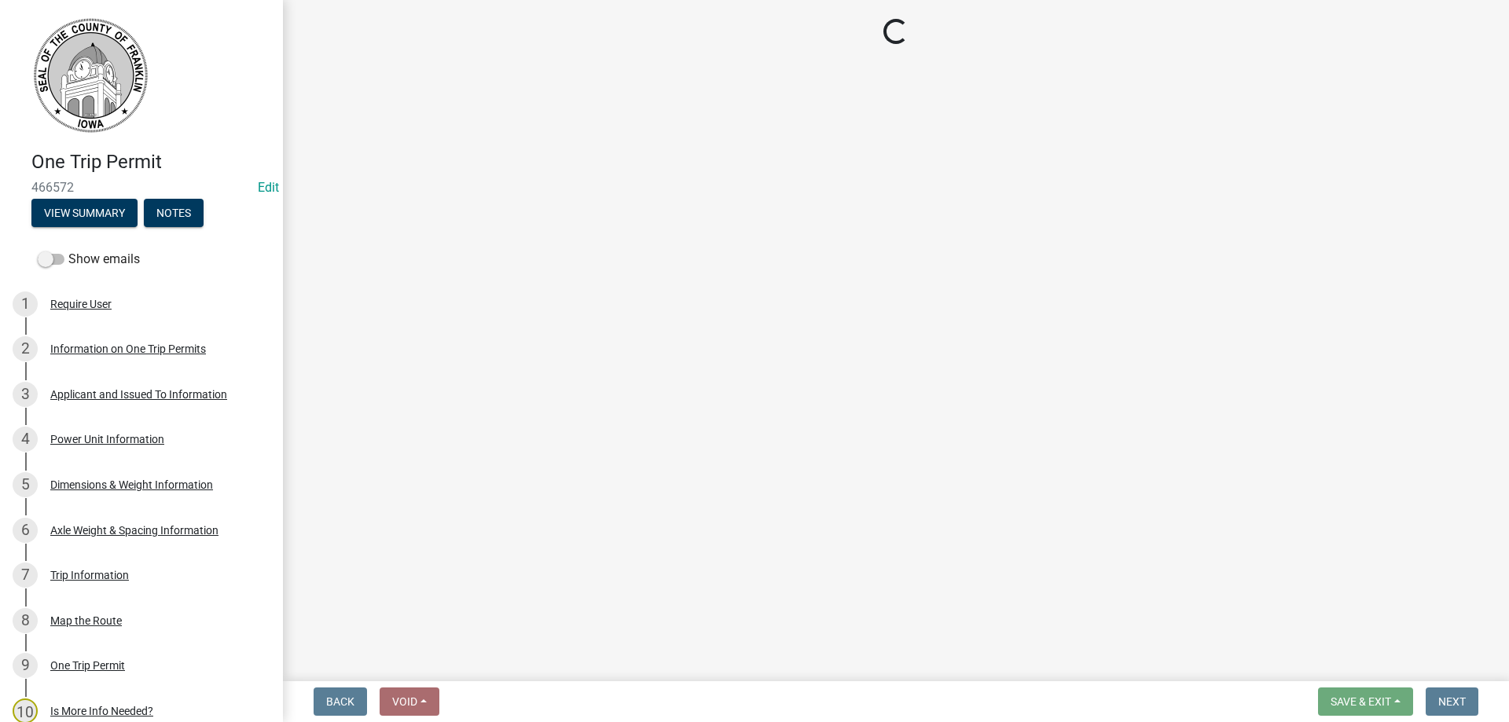
select select "3: 3"
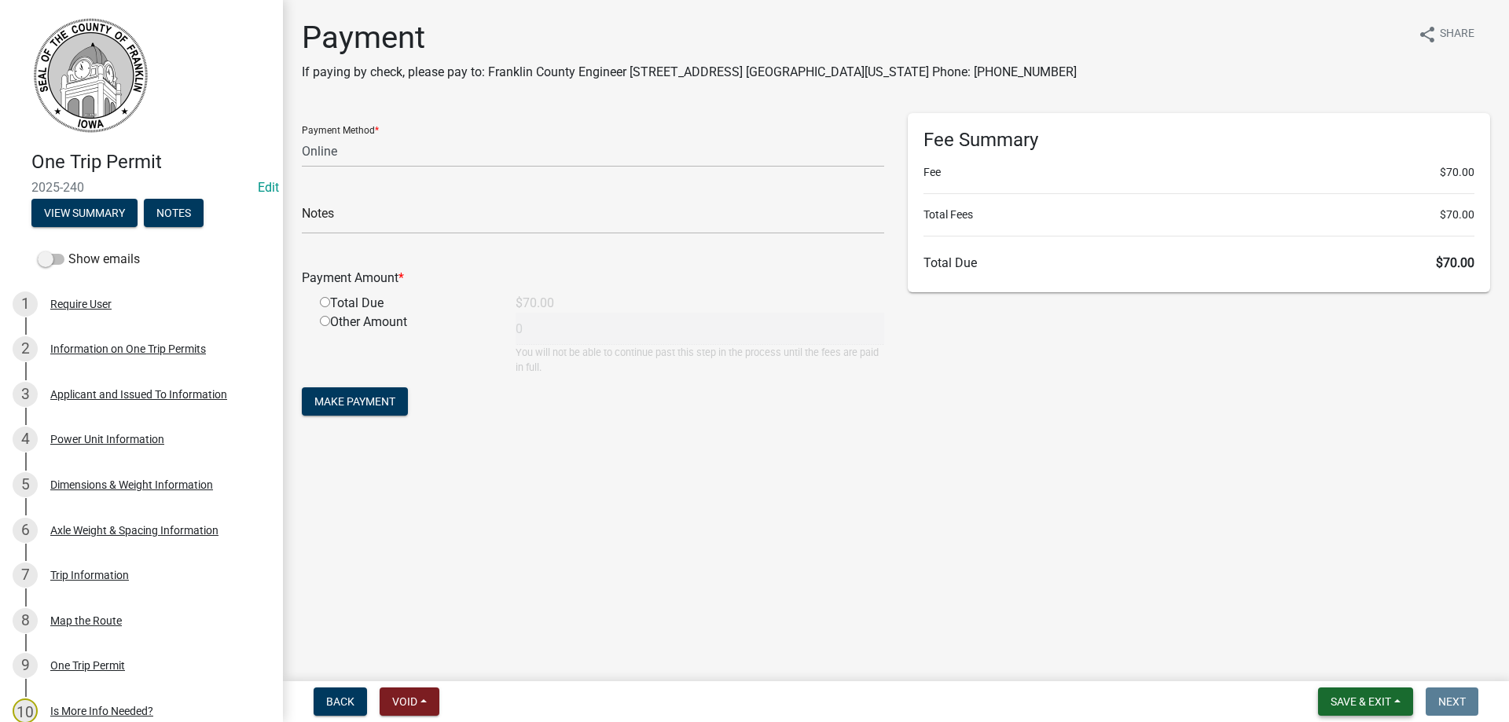
click at [1339, 704] on span "Save & Exit" at bounding box center [1361, 702] width 61 height 13
click at [1319, 666] on button "Save & Exit" at bounding box center [1351, 661] width 126 height 38
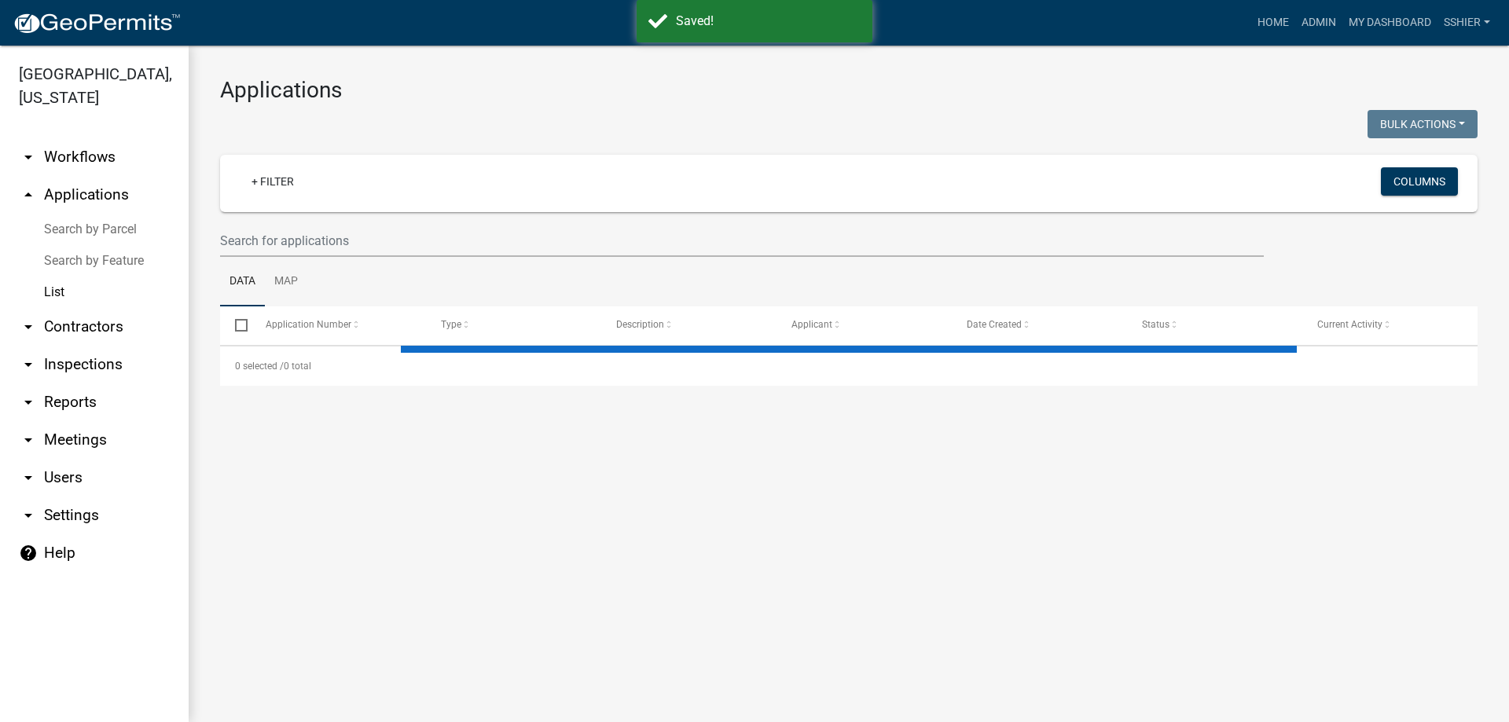
select select "3: 100"
